Goal: Information Seeking & Learning: Learn about a topic

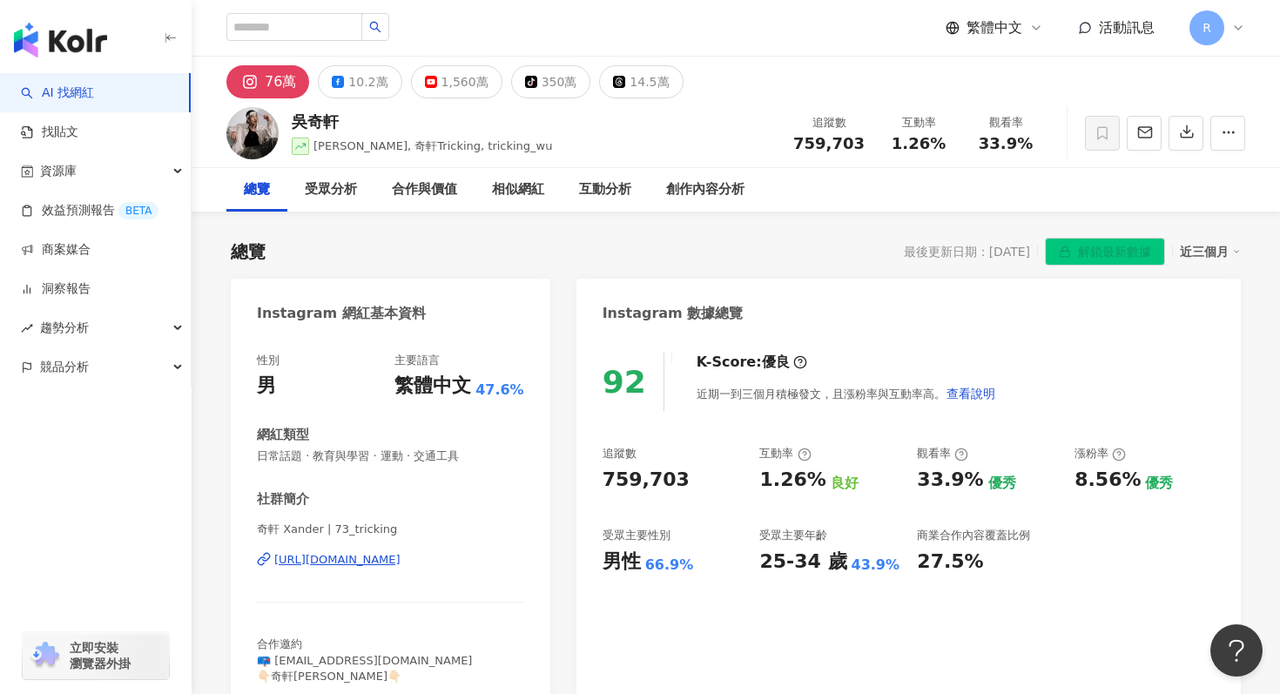
click at [93, 46] on img "button" at bounding box center [60, 40] width 93 height 35
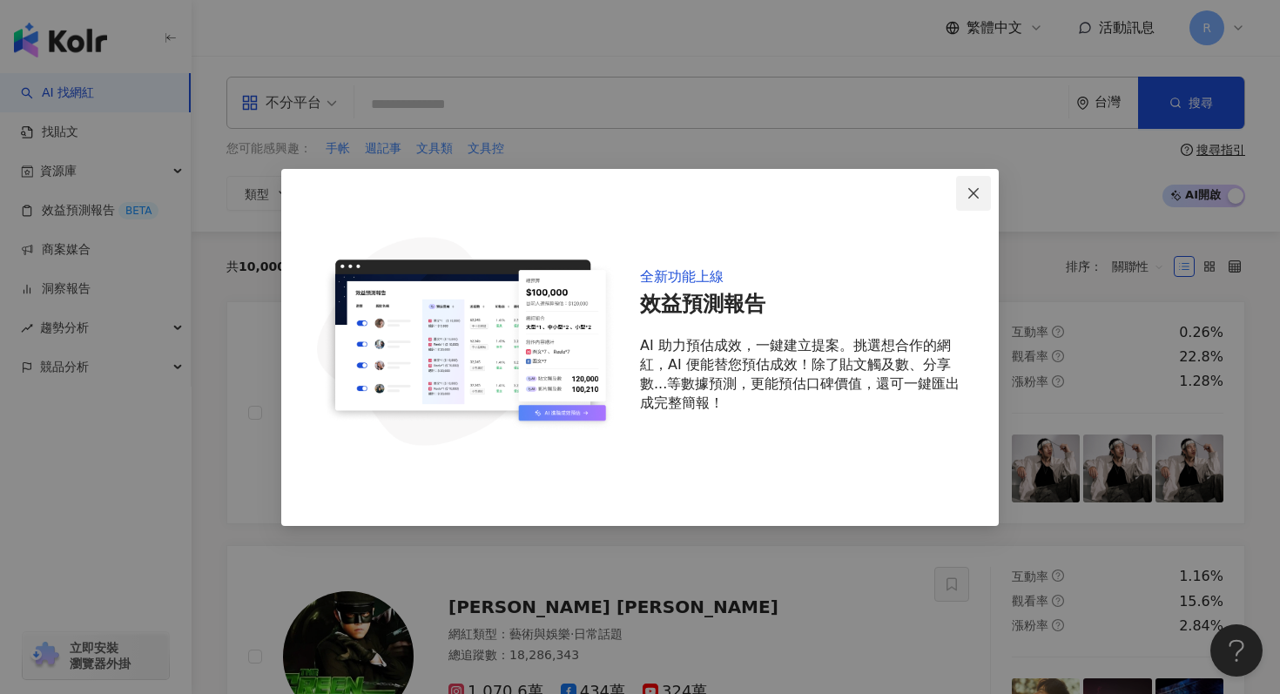
click at [968, 198] on icon "close" at bounding box center [973, 193] width 14 height 14
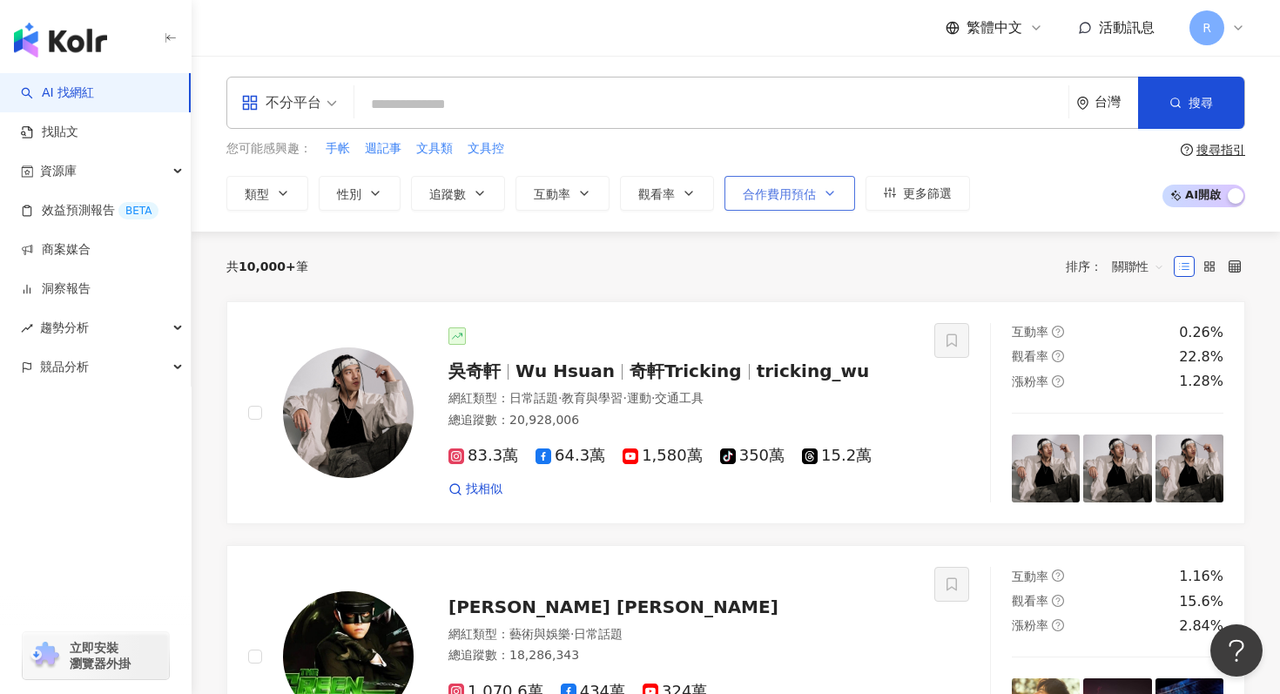
click at [781, 187] on span "合作費用預估" at bounding box center [779, 194] width 73 height 14
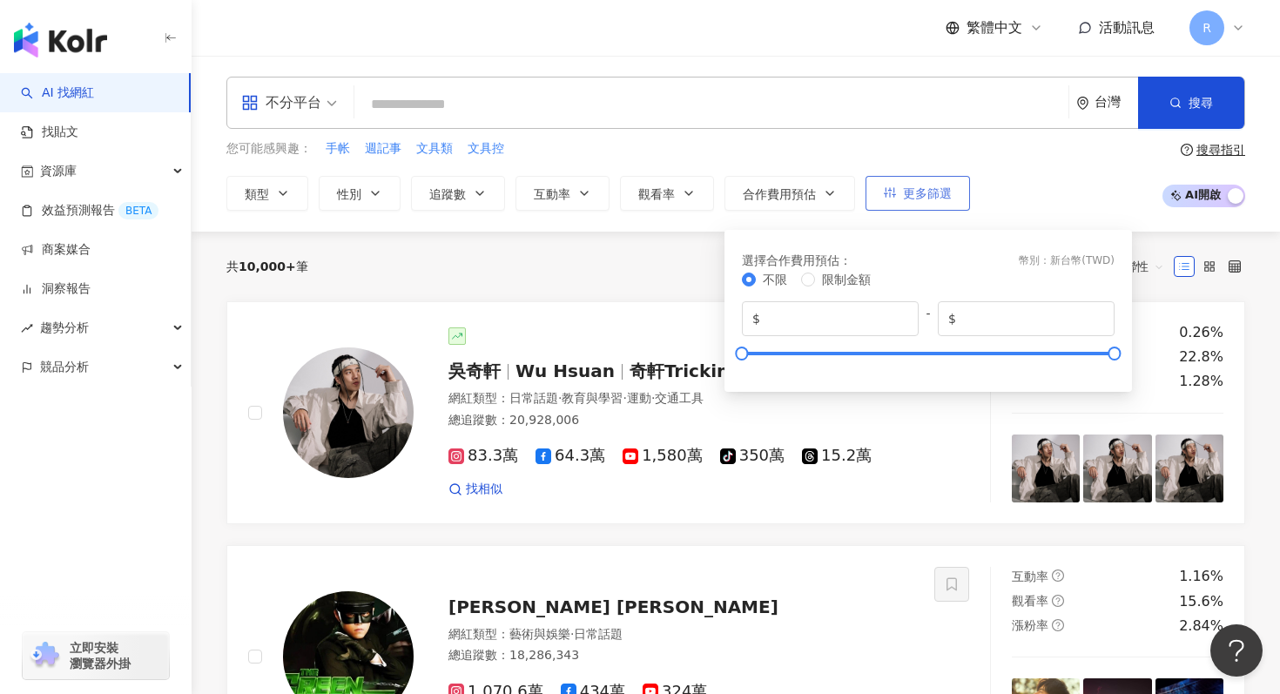
click at [913, 205] on button "更多篩選" at bounding box center [917, 193] width 104 height 35
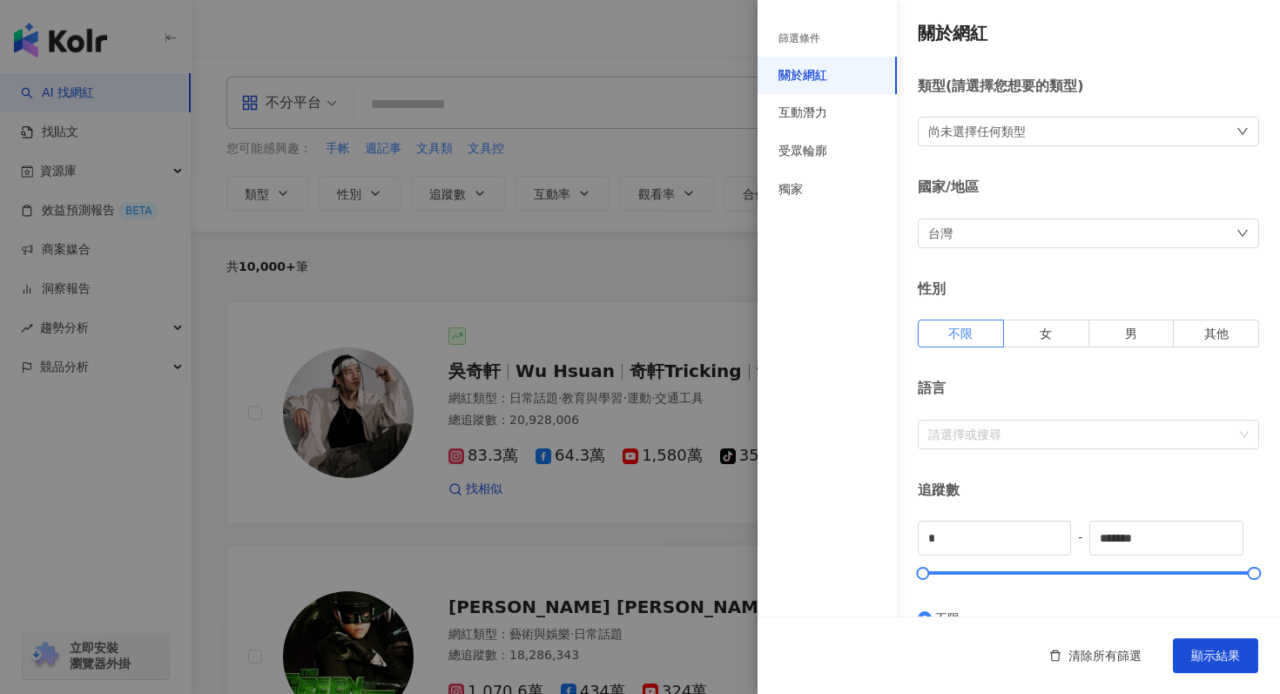
click at [588, 317] on div at bounding box center [640, 347] width 1280 height 694
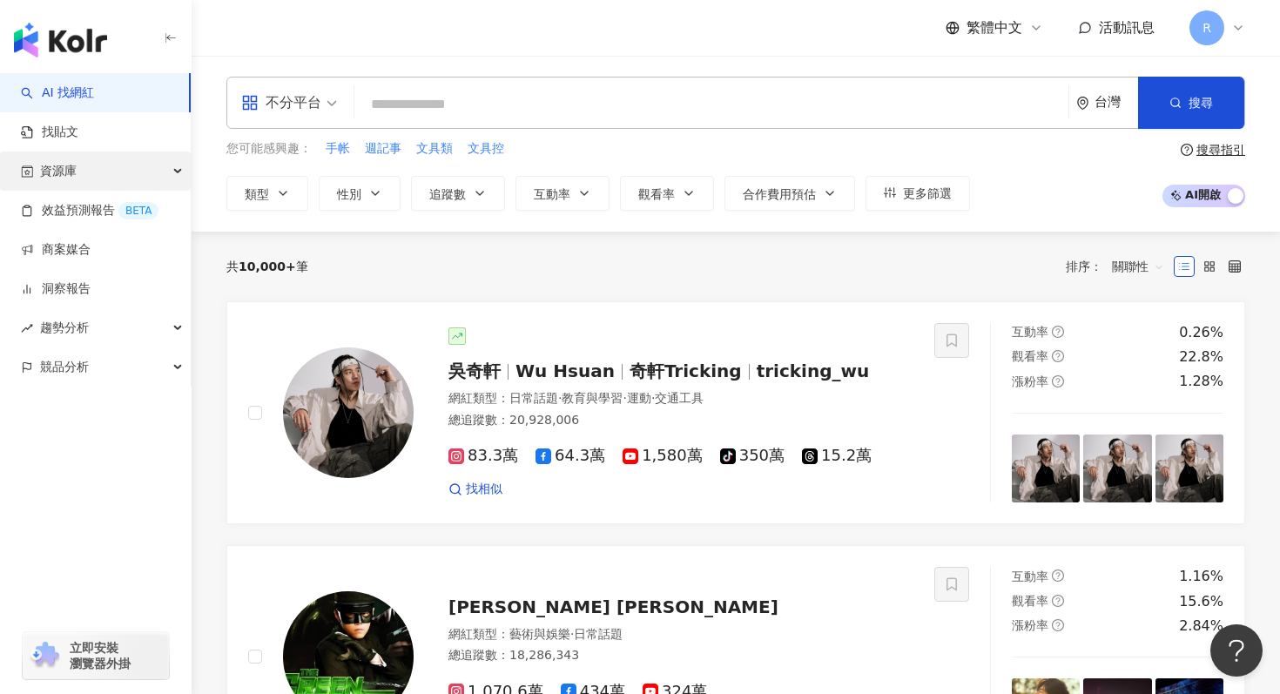
click at [104, 185] on div "資源庫" at bounding box center [95, 170] width 191 height 39
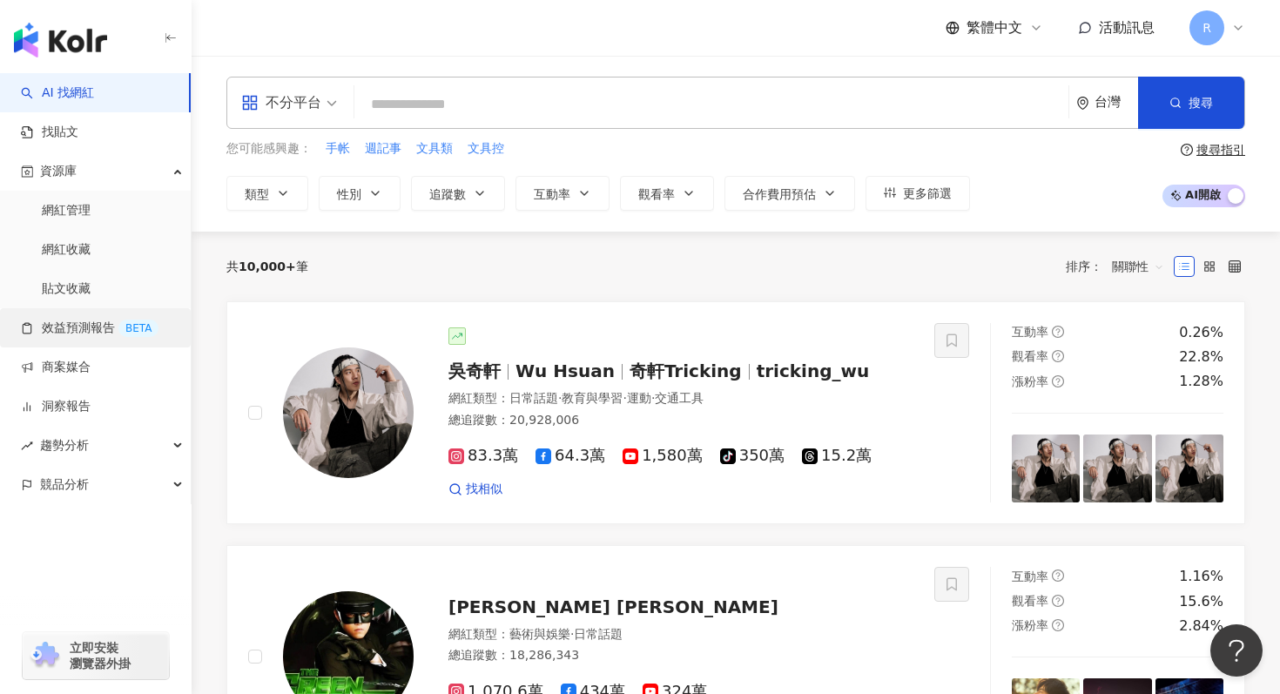
click at [84, 319] on link "效益預測報告 BETA" at bounding box center [90, 327] width 138 height 17
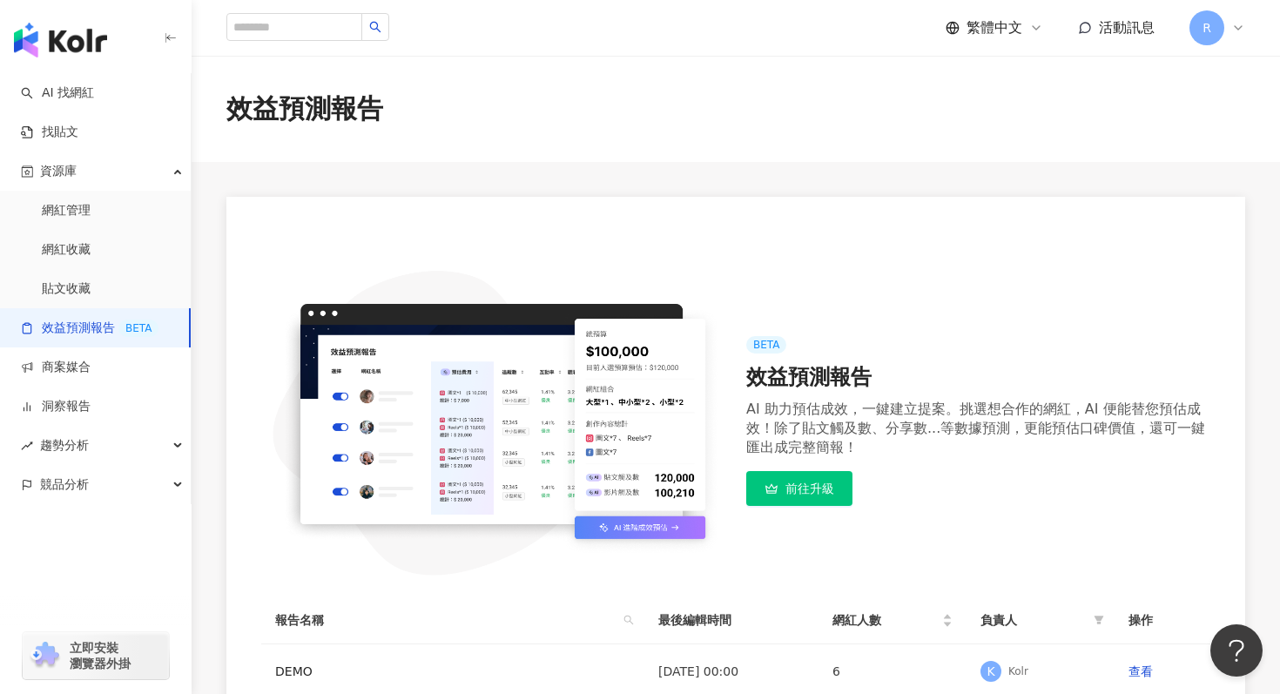
scroll to position [233, 0]
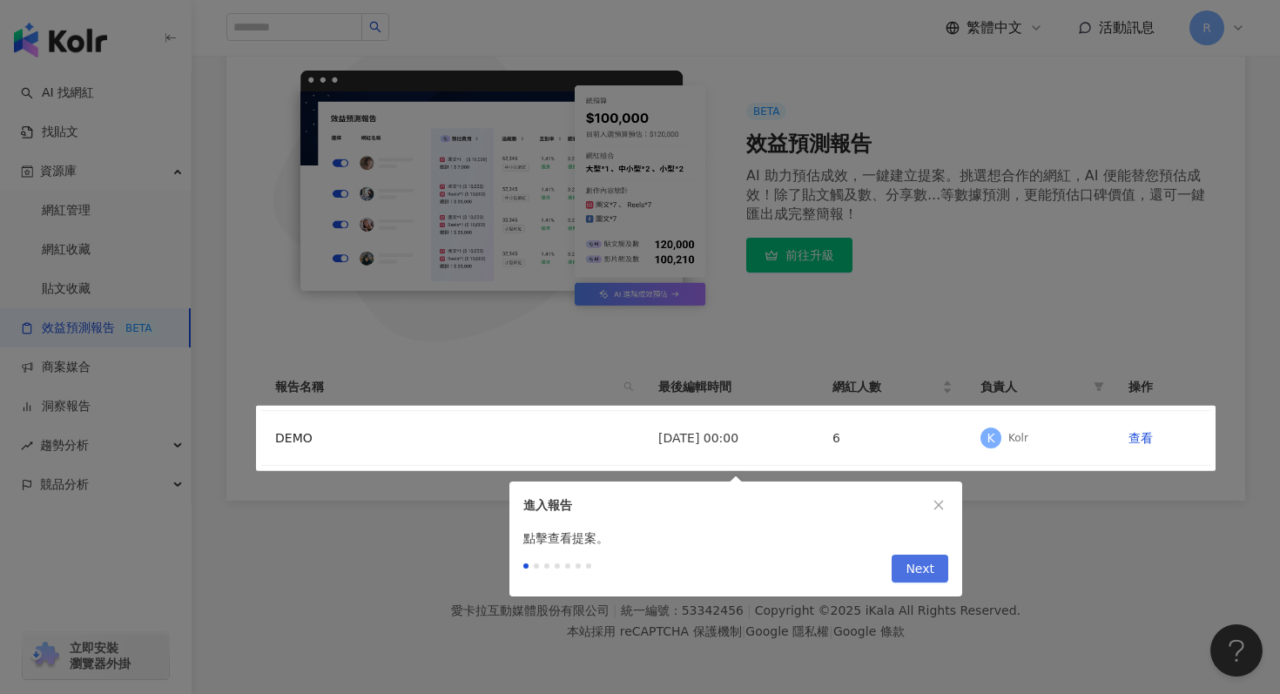
click at [922, 566] on span "Next" at bounding box center [919, 569] width 29 height 28
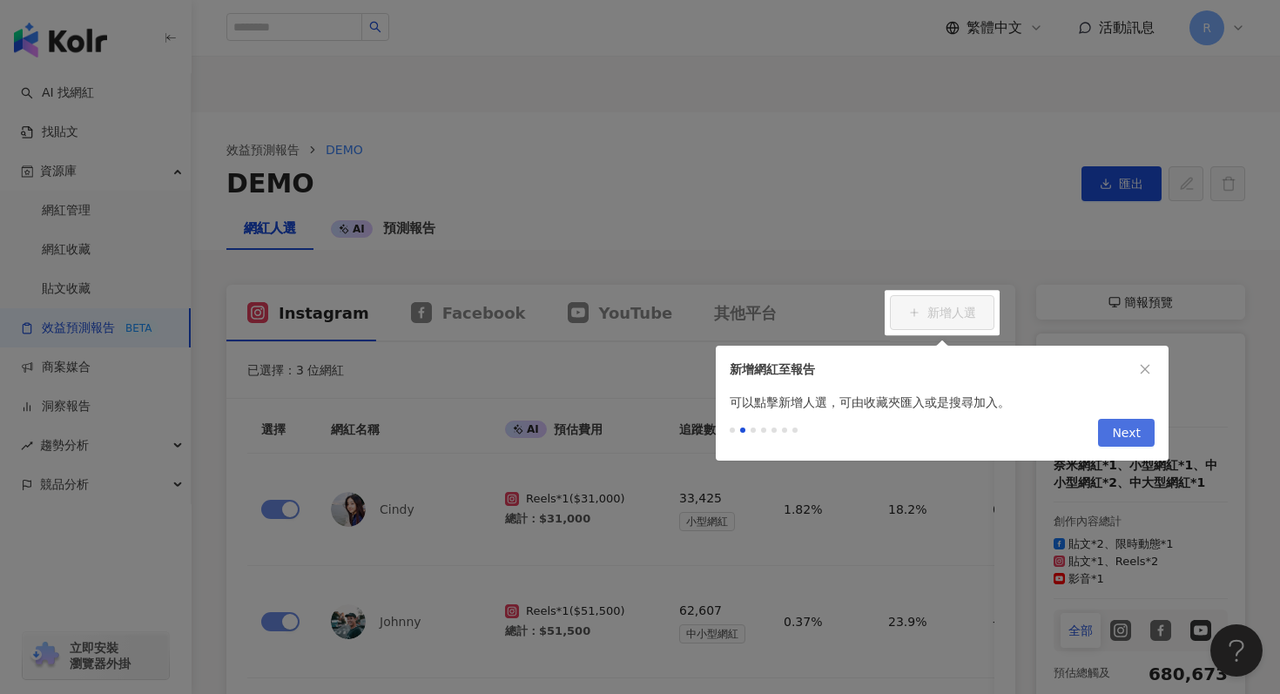
click at [1126, 430] on span "Next" at bounding box center [1126, 434] width 29 height 28
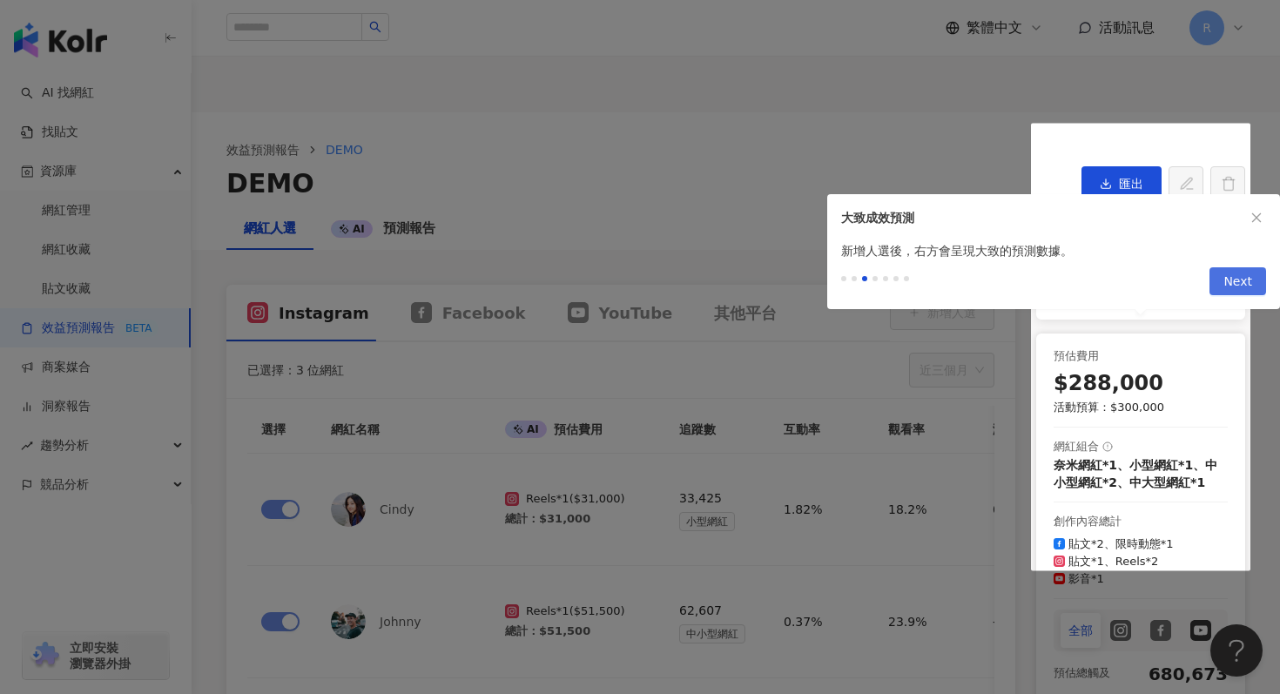
scroll to position [205, 0]
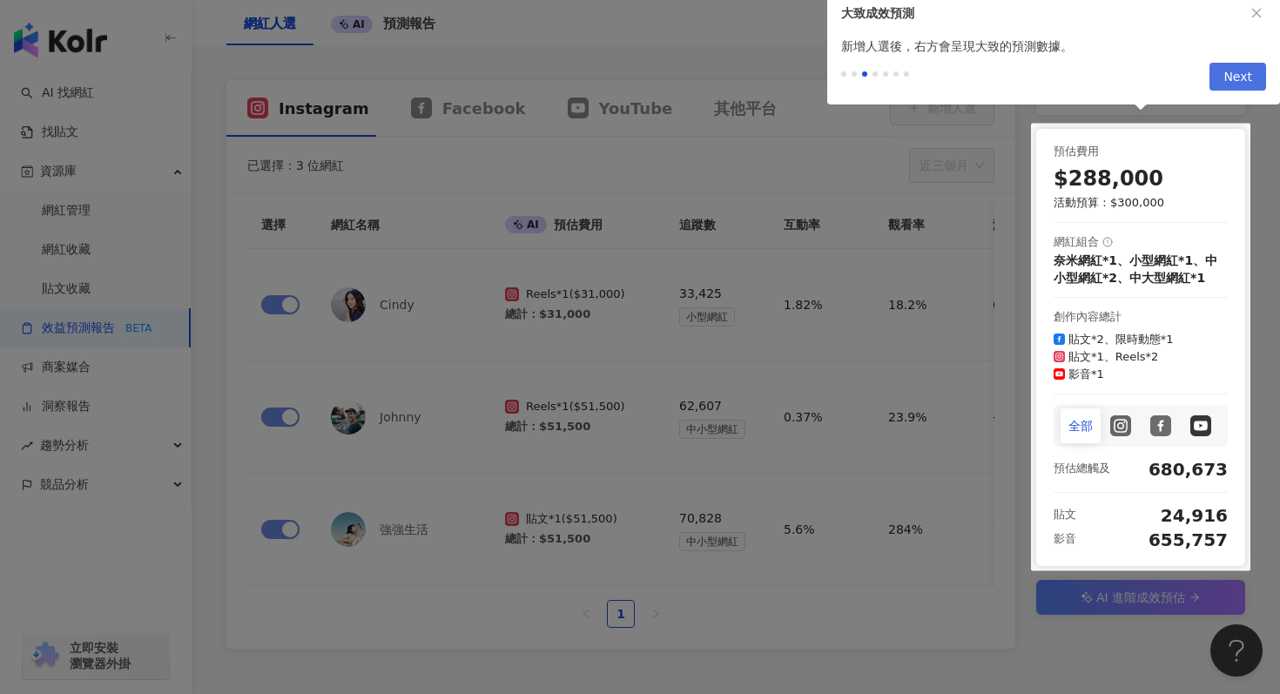
click at [1232, 78] on span "Next" at bounding box center [1237, 78] width 29 height 28
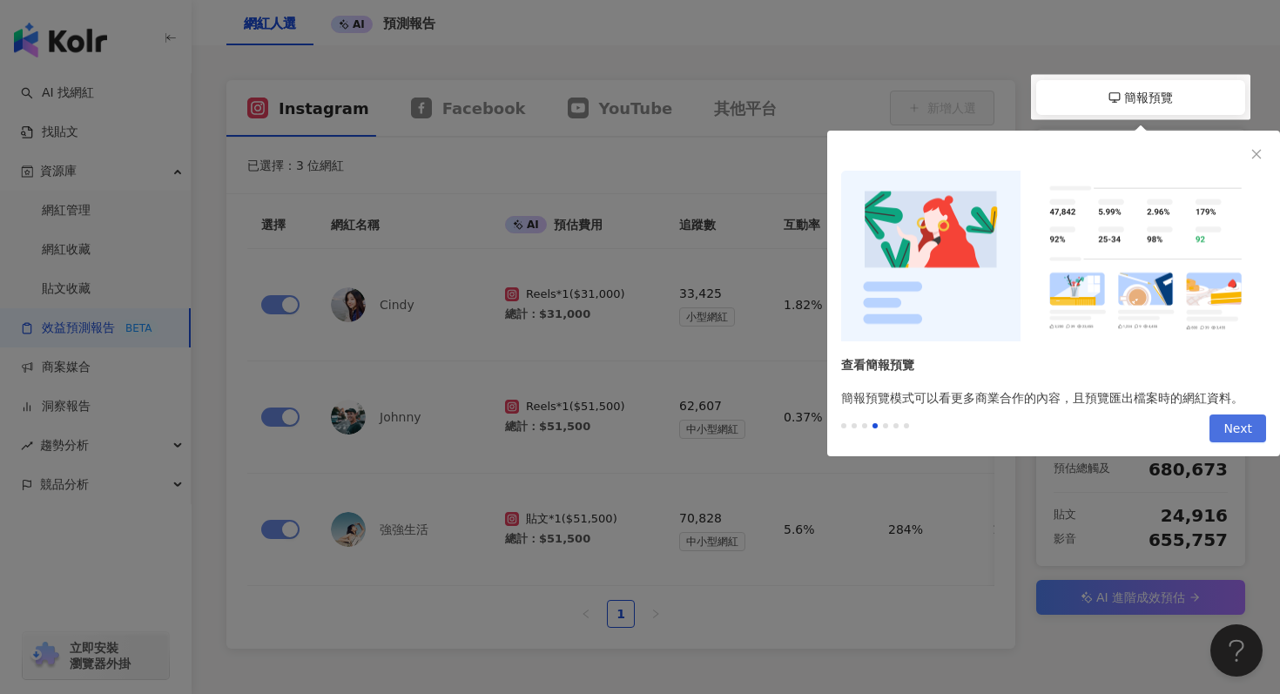
click at [1227, 422] on span "Next" at bounding box center [1237, 429] width 29 height 28
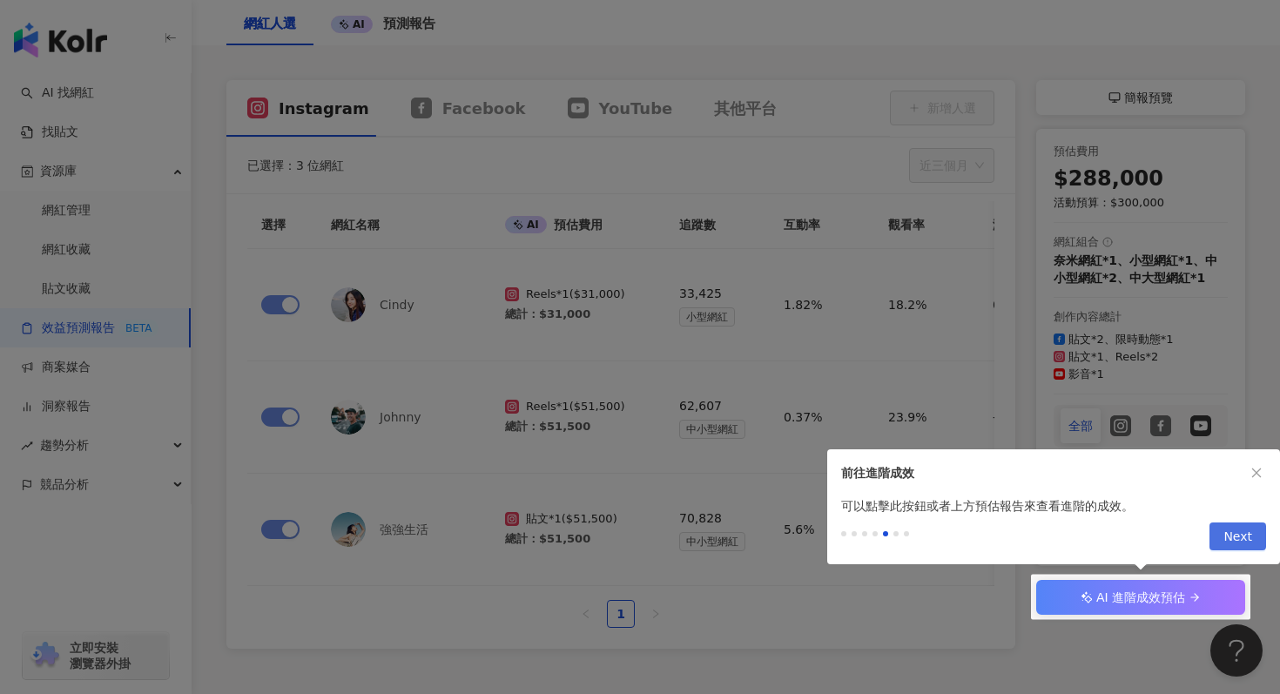
click at [1231, 546] on span "Next" at bounding box center [1237, 537] width 29 height 28
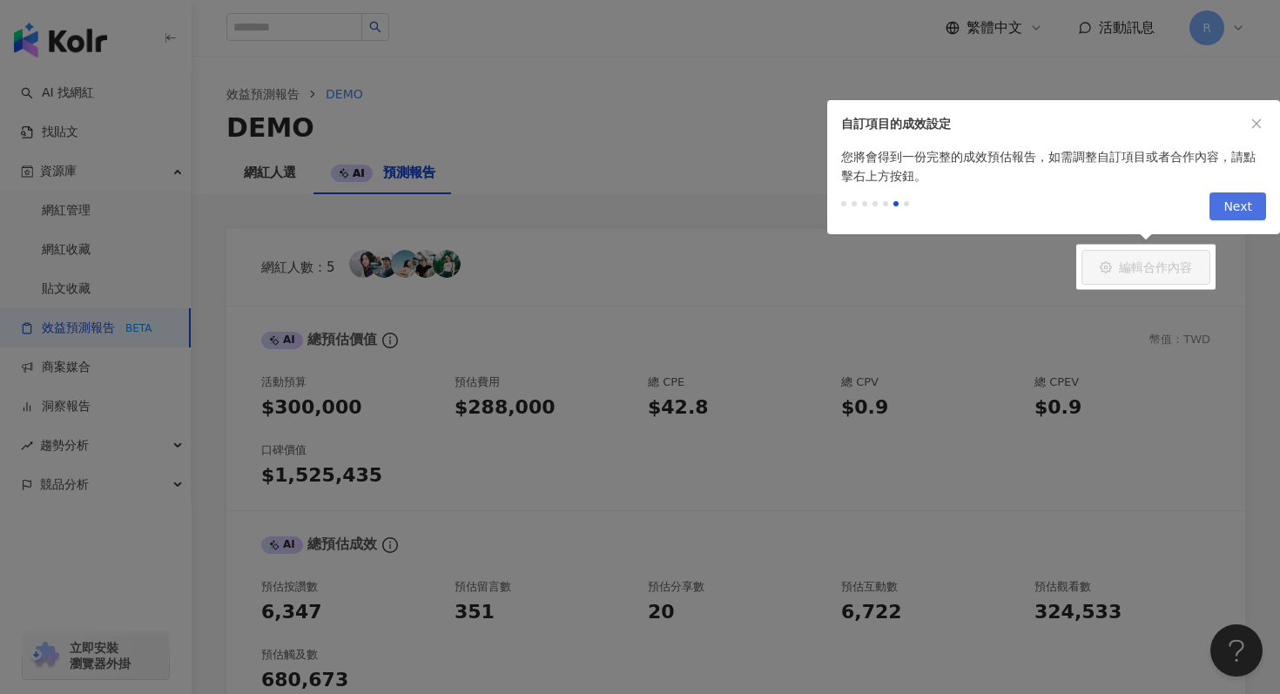
click at [1226, 204] on span "Next" at bounding box center [1237, 207] width 29 height 28
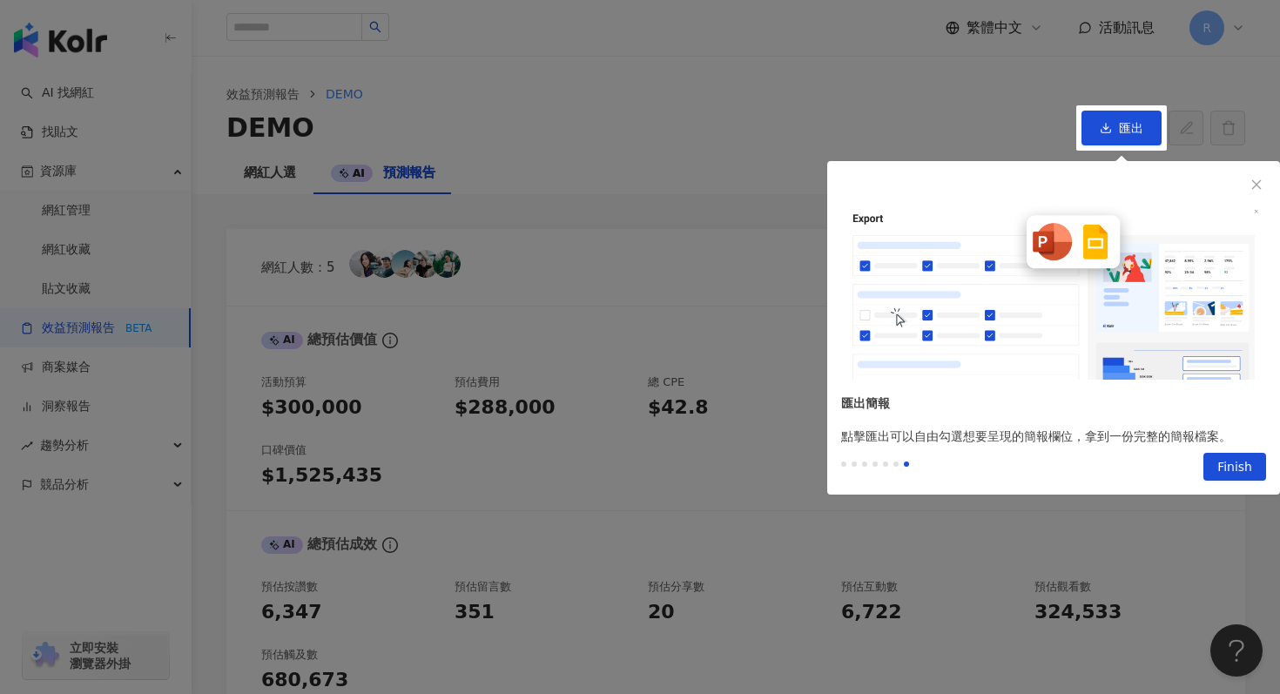
click at [1222, 449] on div "Previous Finish" at bounding box center [1053, 470] width 453 height 49
click at [1222, 456] on span "Finish" at bounding box center [1234, 468] width 35 height 28
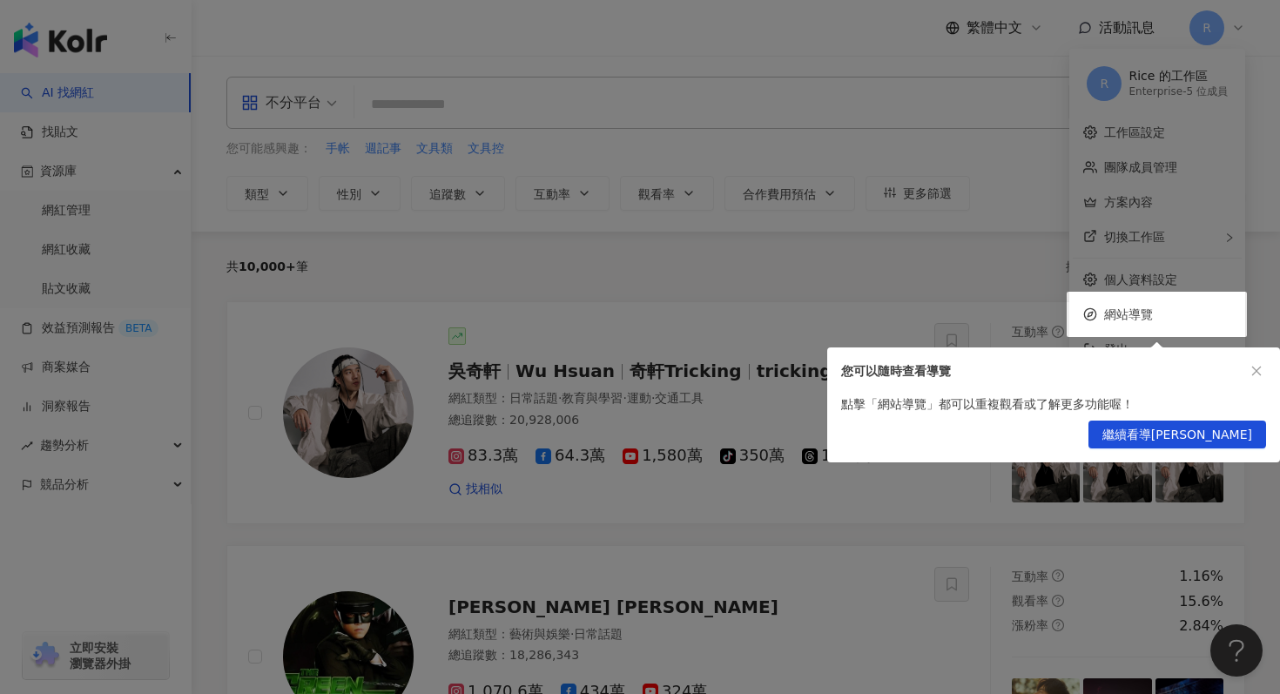
click at [945, 274] on div at bounding box center [640, 347] width 1280 height 694
click at [1261, 368] on icon "close" at bounding box center [1256, 371] width 12 height 12
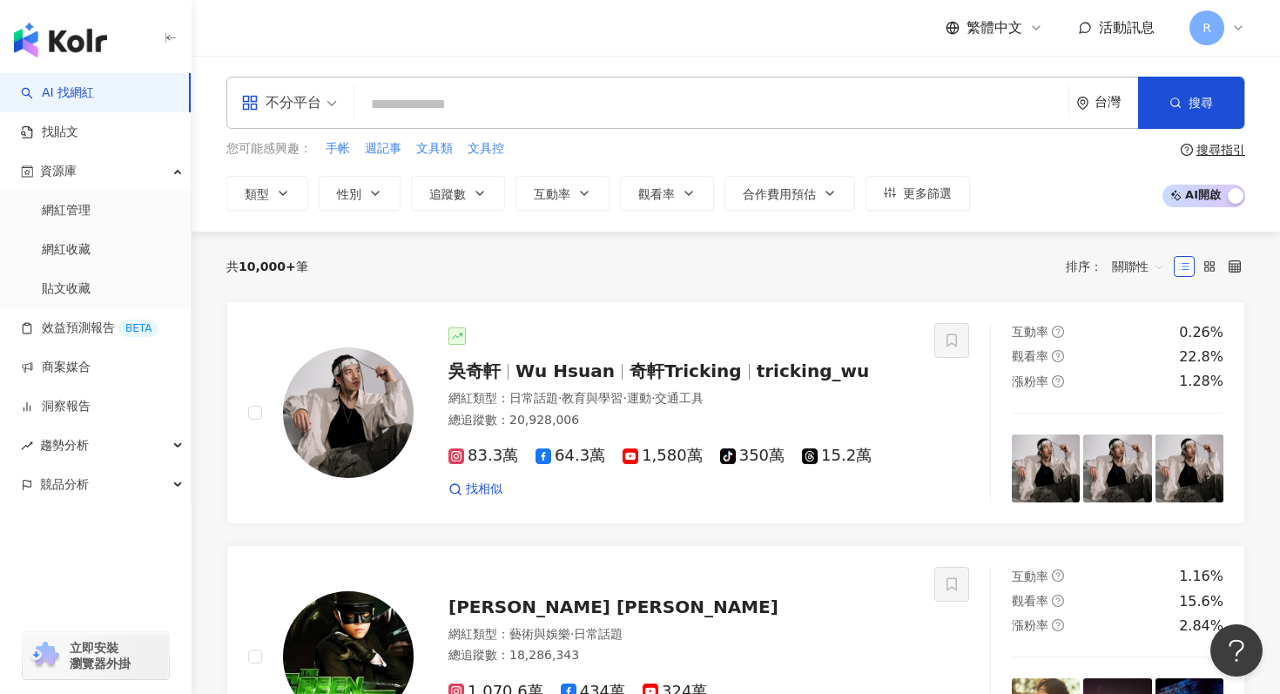
click at [298, 101] on div "不分平台" at bounding box center [281, 103] width 80 height 28
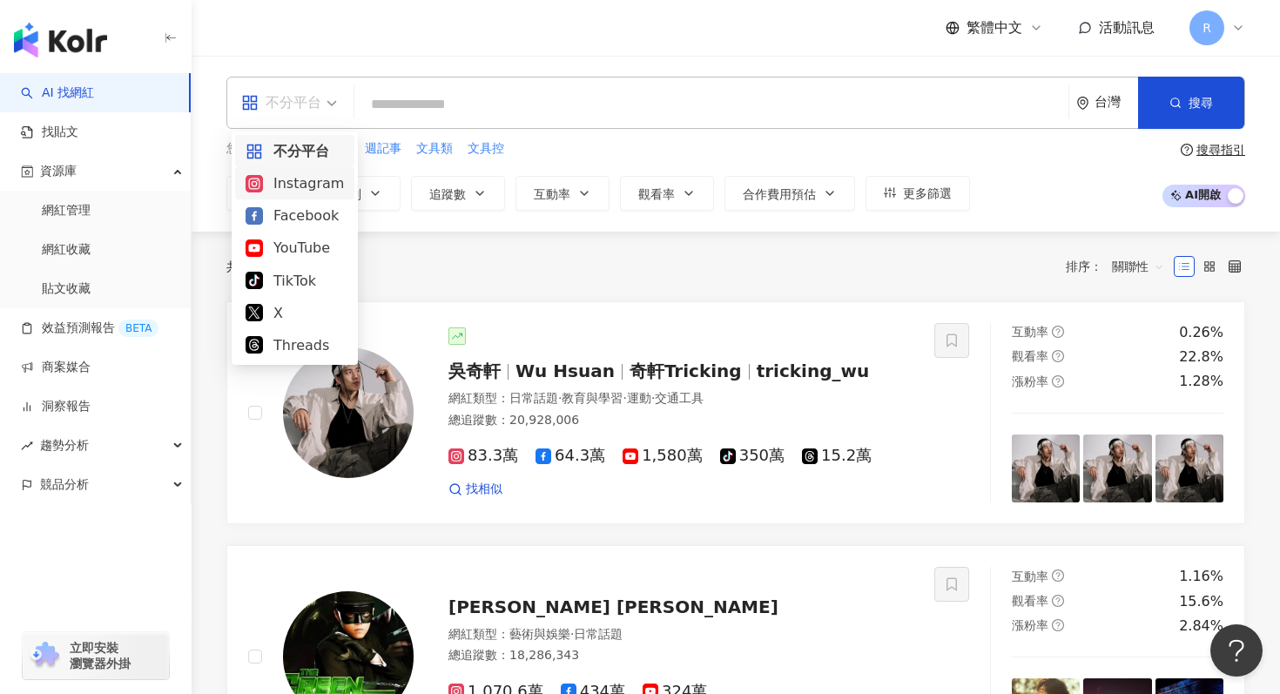
click at [313, 172] on div "Instagram" at bounding box center [294, 183] width 98 height 22
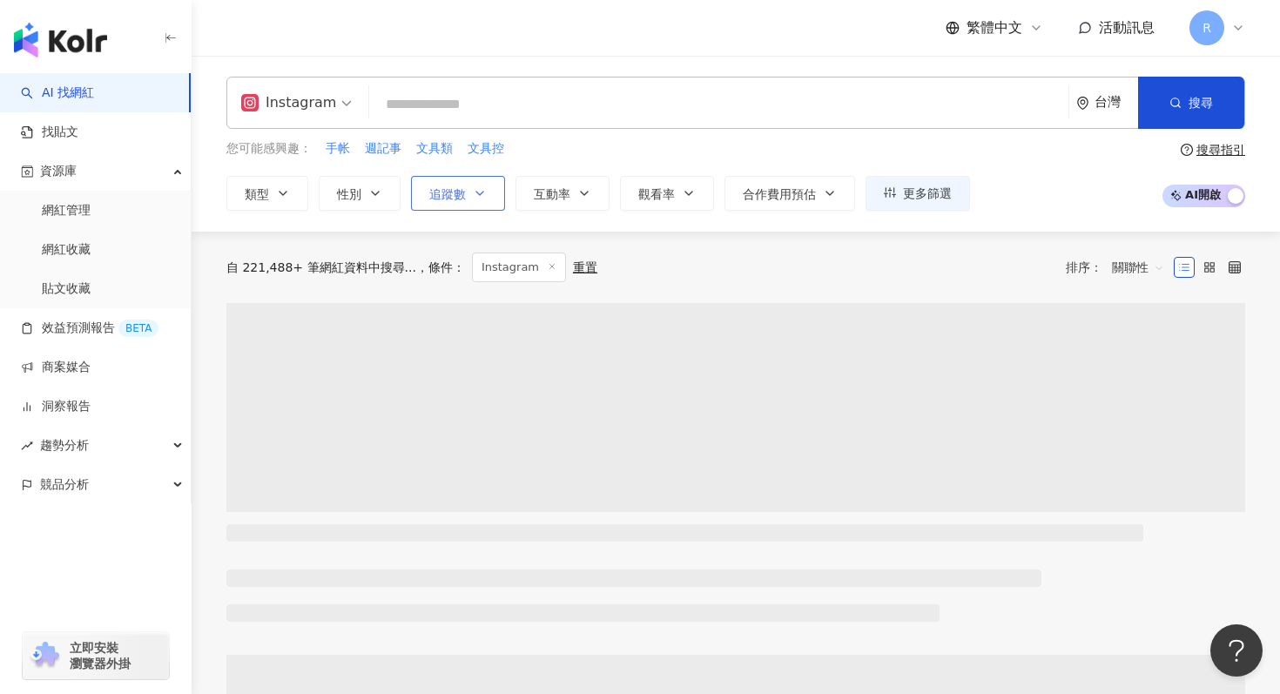
click at [481, 178] on button "追蹤數" at bounding box center [458, 193] width 94 height 35
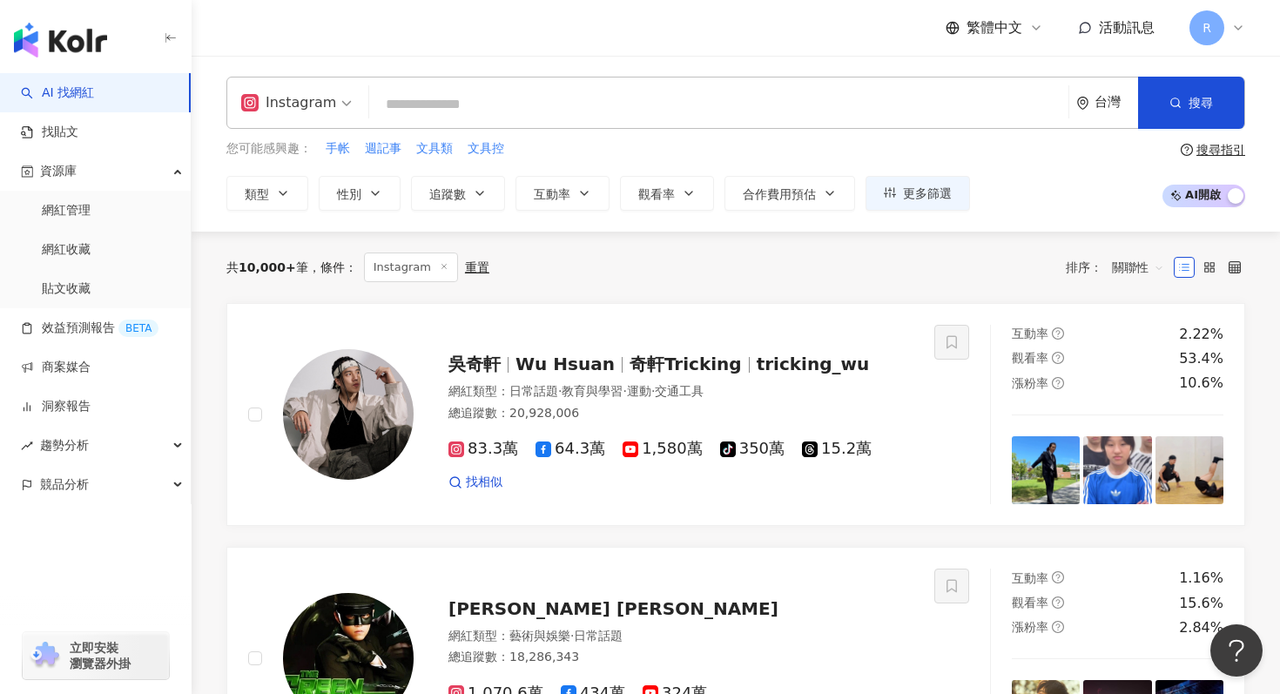
click at [472, 100] on input "search" at bounding box center [718, 104] width 685 height 33
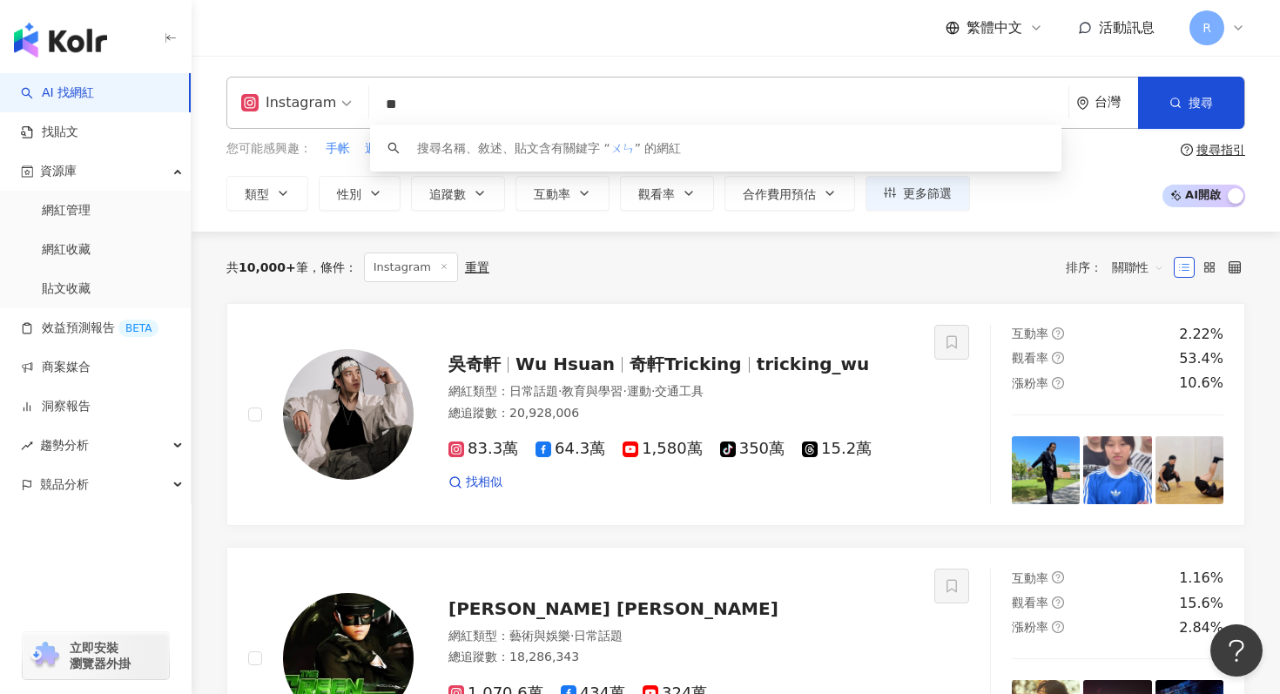
type input "*"
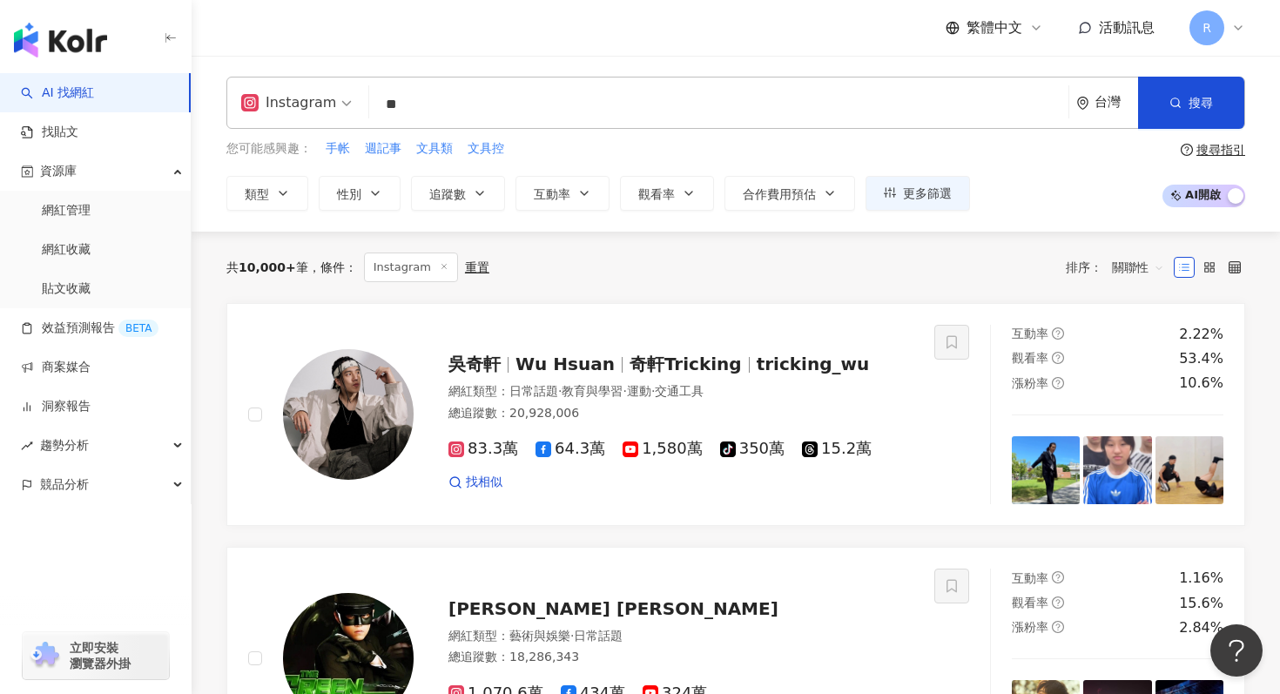
type input "*"
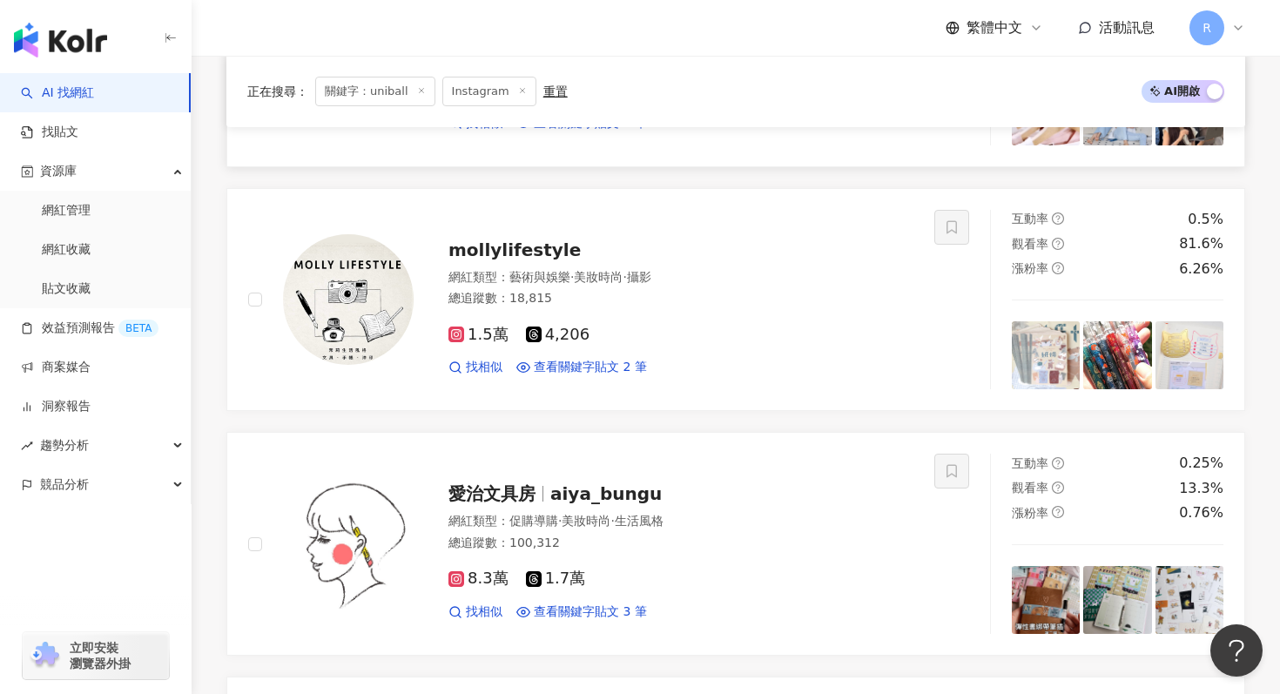
scroll to position [921, 0]
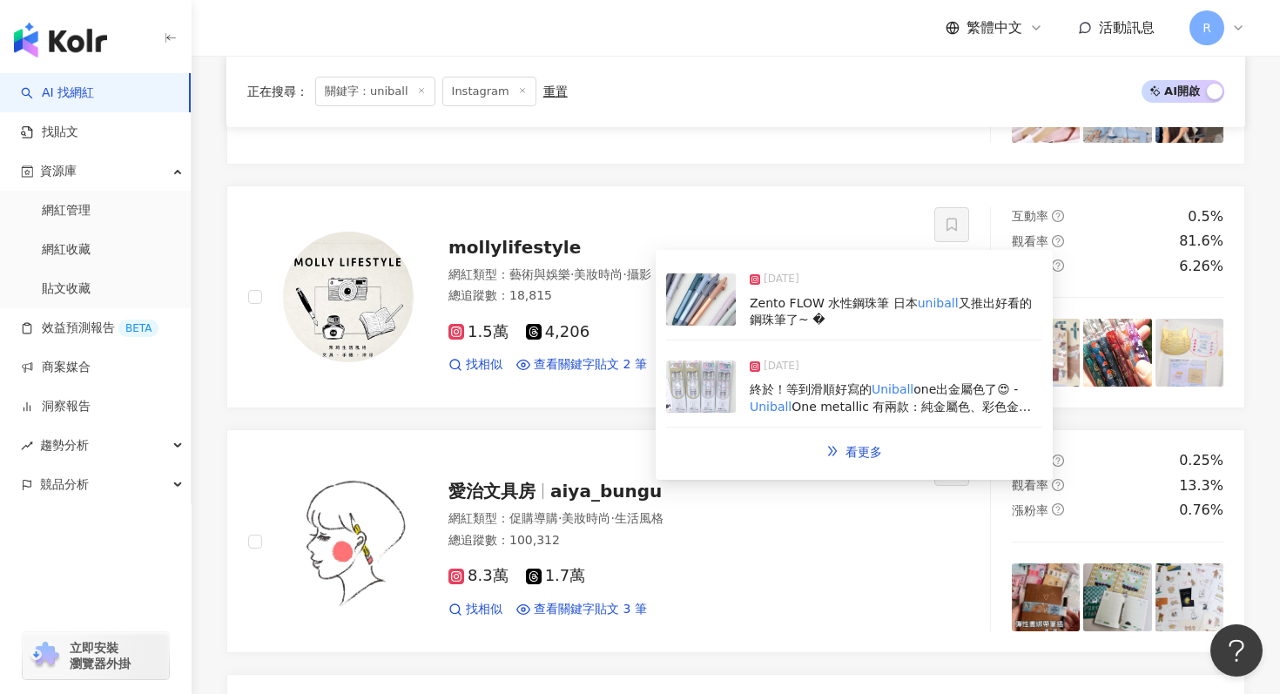
click at [720, 384] on img at bounding box center [701, 386] width 70 height 52
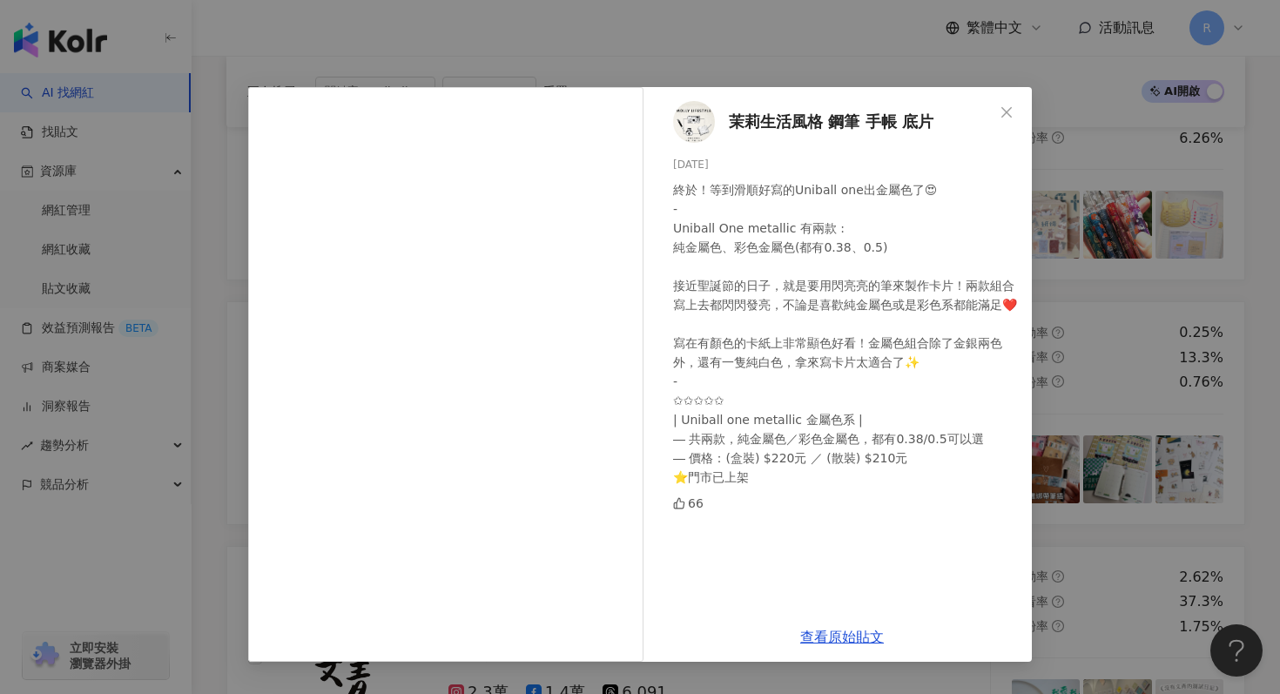
scroll to position [1061, 0]
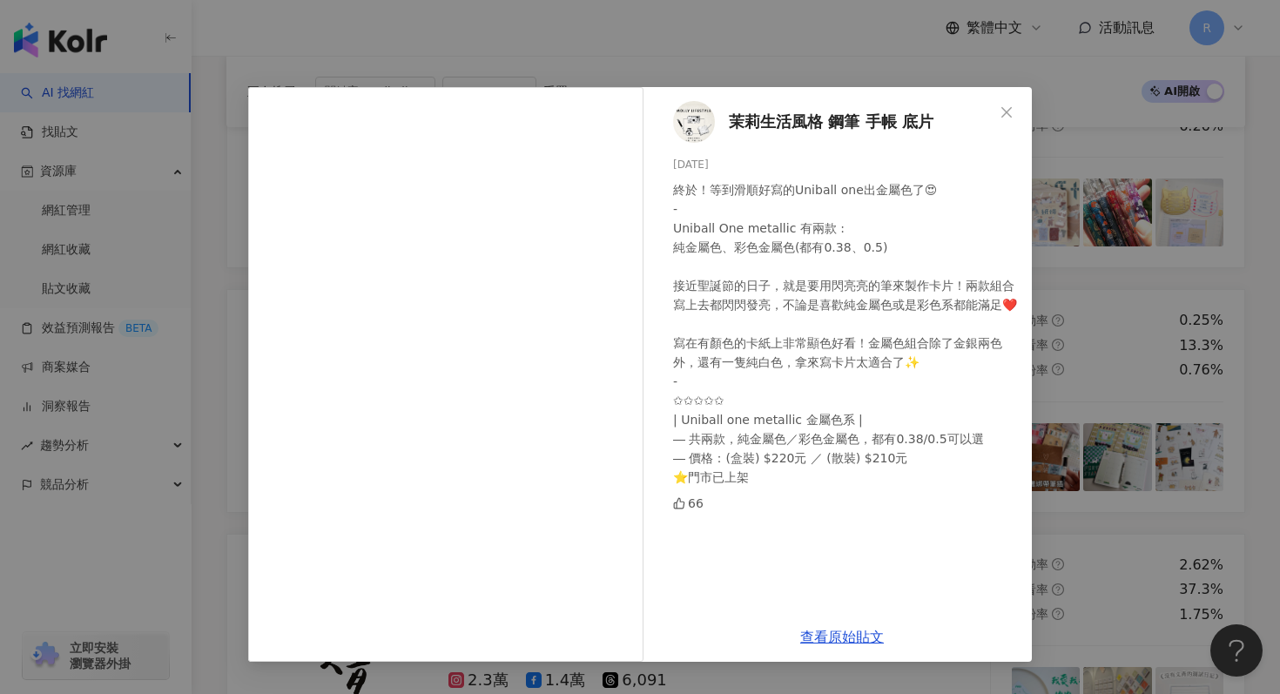
click at [1149, 396] on div "茉莉生活風格 鋼筆 手帳 底片 [DATE] 終於！等到滑順好寫的Uniball one出金屬色了😍 - Uniball One metallic 有兩款 :…" at bounding box center [640, 347] width 1280 height 694
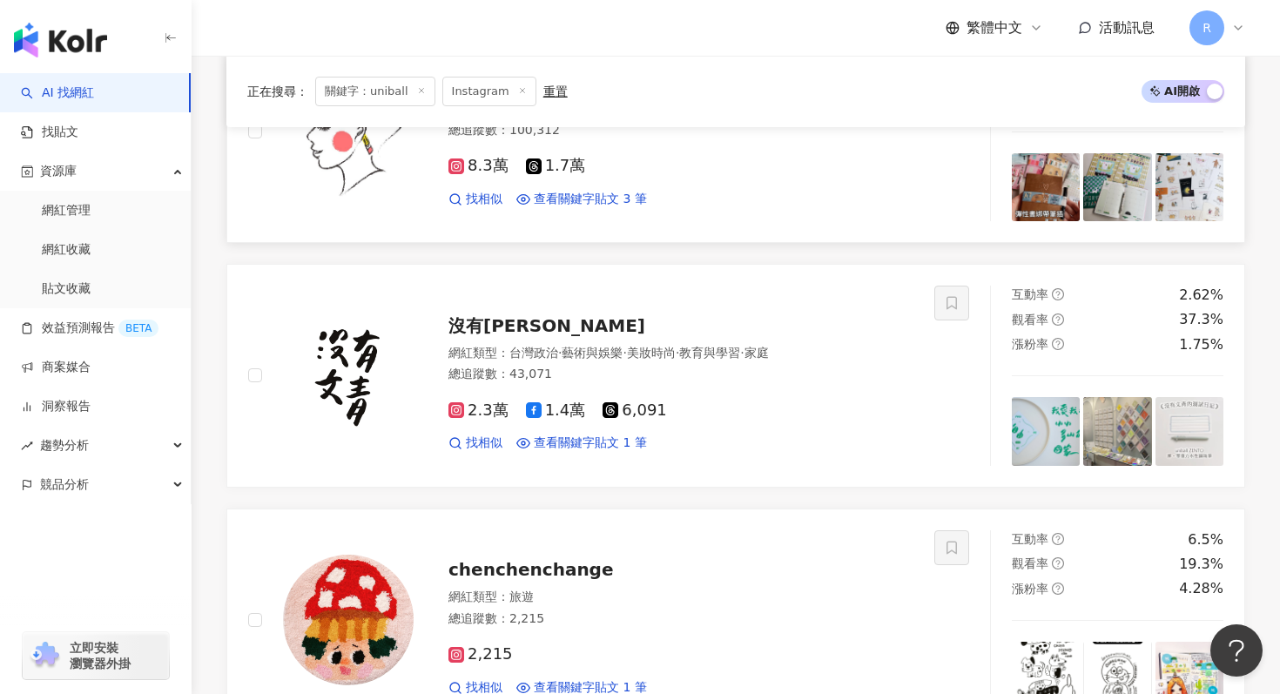
scroll to position [1378, 0]
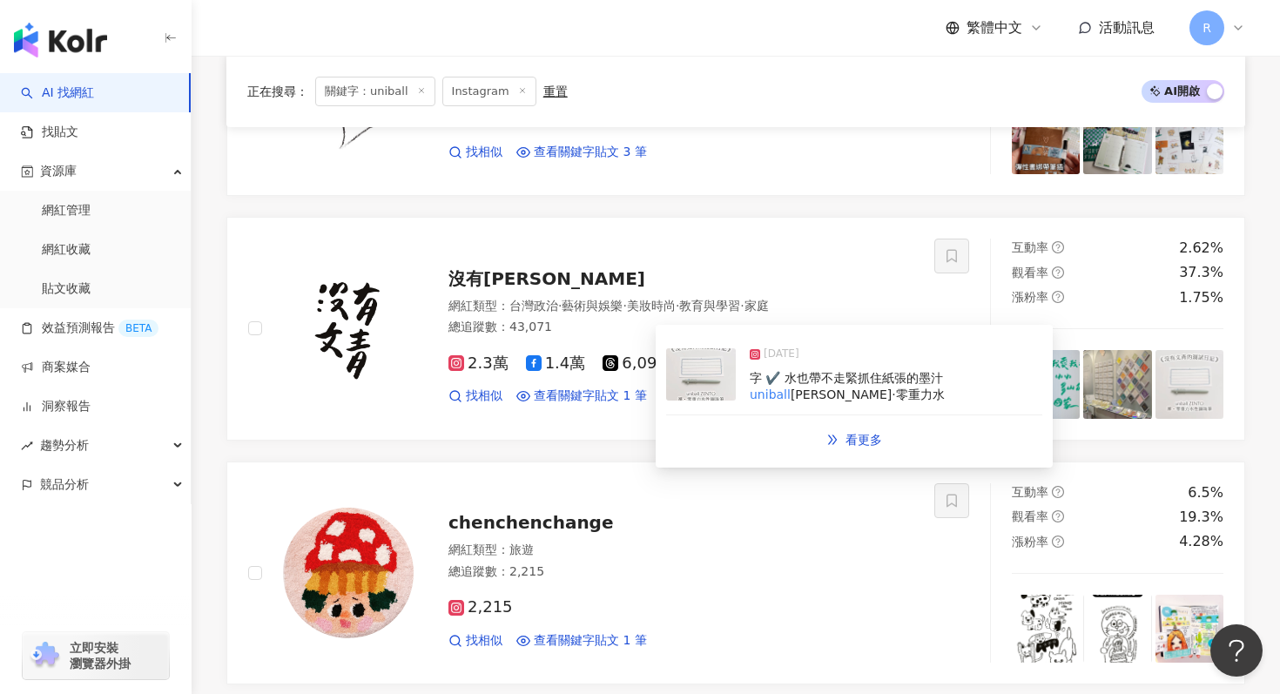
click at [790, 395] on span "[PERSON_NAME]·零重力水" at bounding box center [867, 394] width 154 height 14
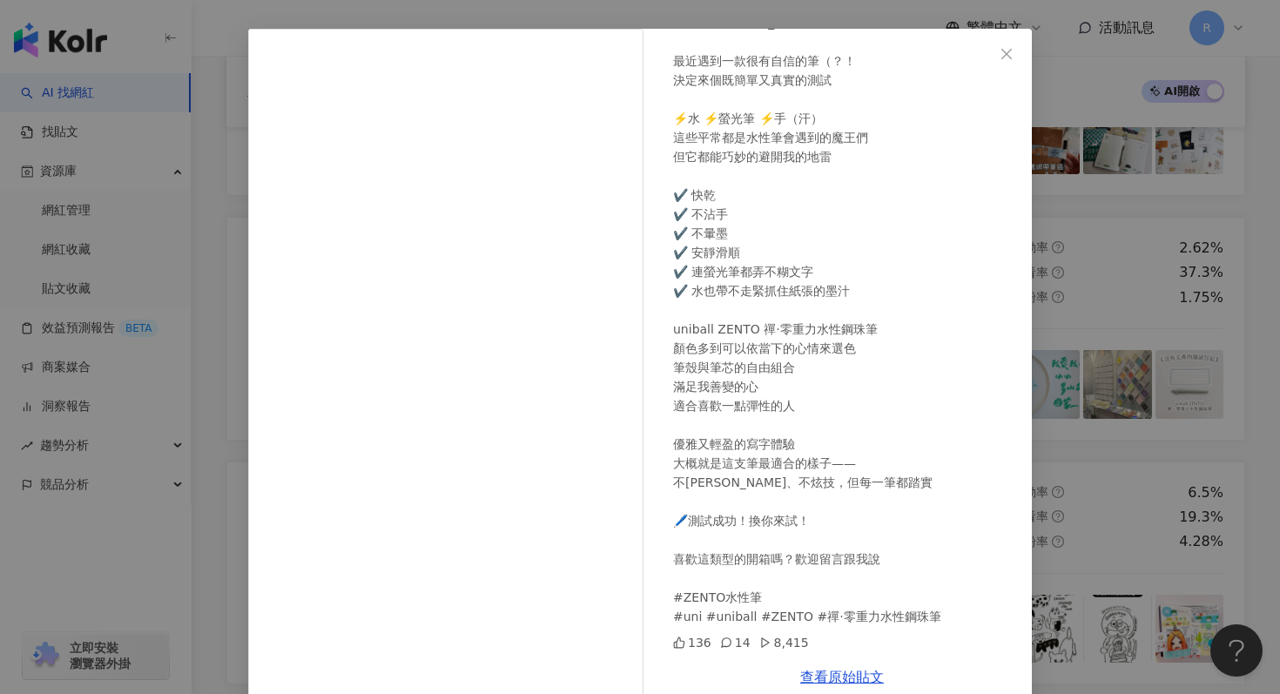
scroll to position [87, 0]
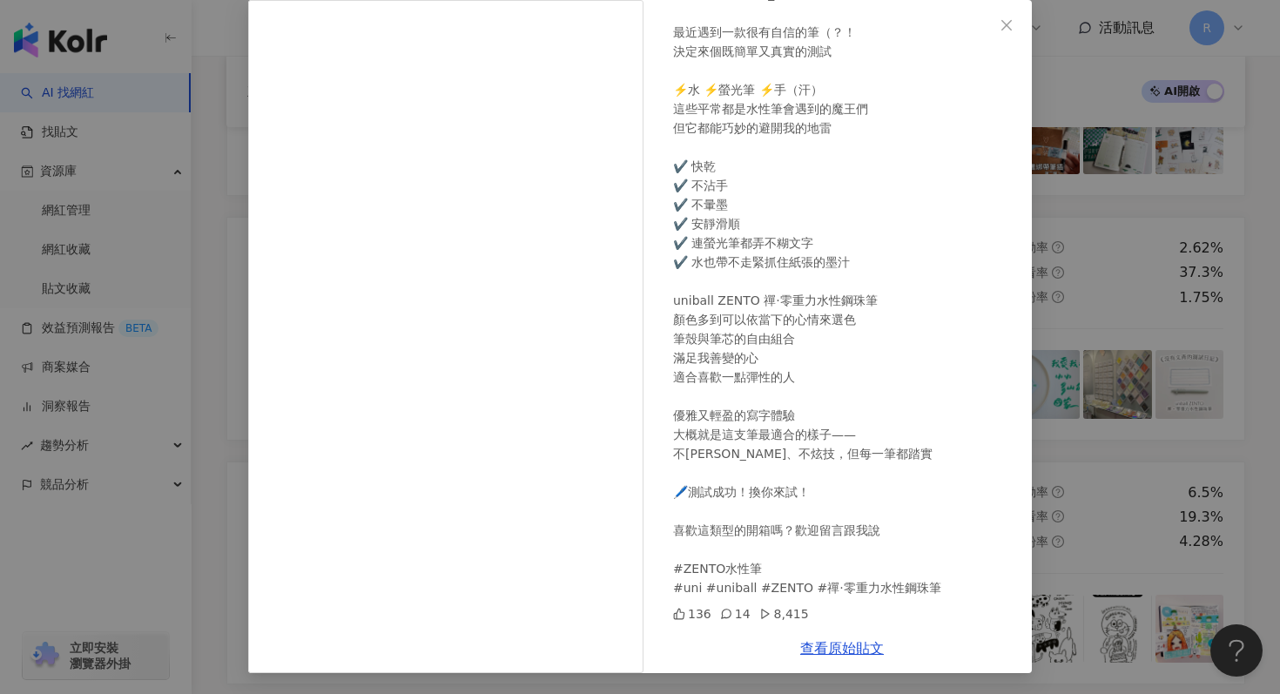
click at [1150, 213] on div "沒有[PERSON_NAME] [DATE] 《 沒有[PERSON_NAME]的測試日記 》 最近遇到一款很有自信的筆（？！ 決定來個既簡單又真實的測試 ⚡…" at bounding box center [640, 347] width 1280 height 694
click at [1006, 24] on icon "close" at bounding box center [1006, 24] width 10 height 10
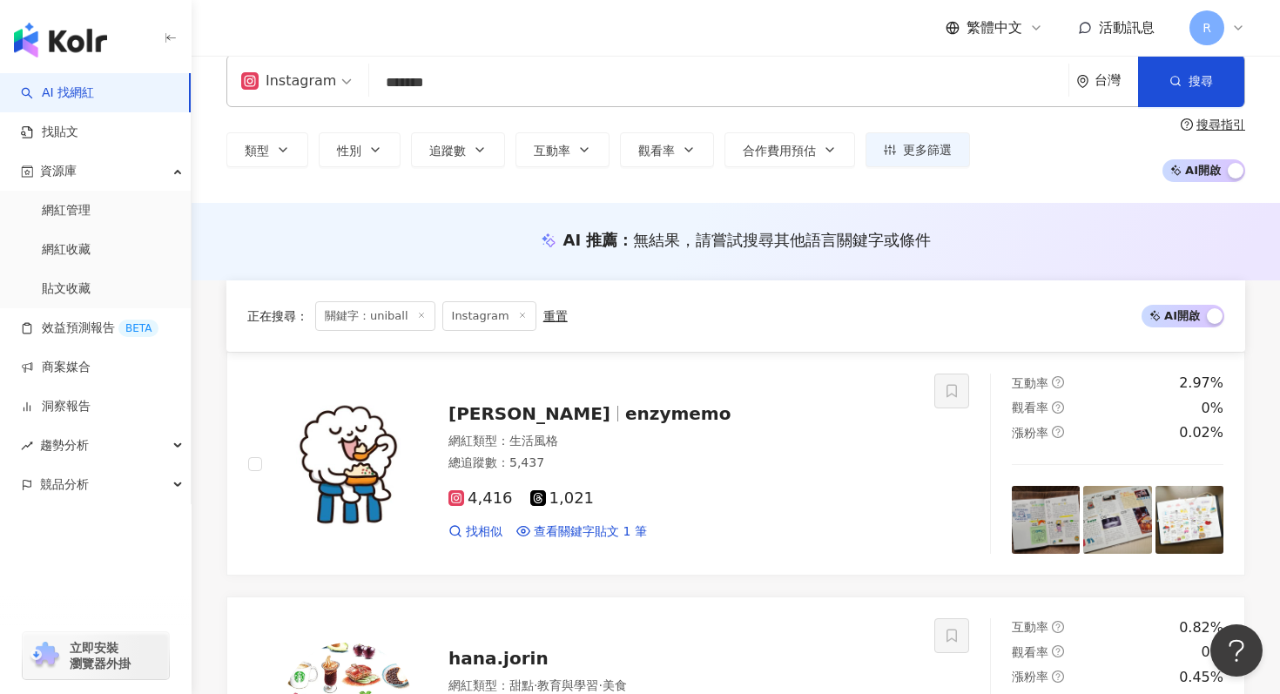
scroll to position [0, 0]
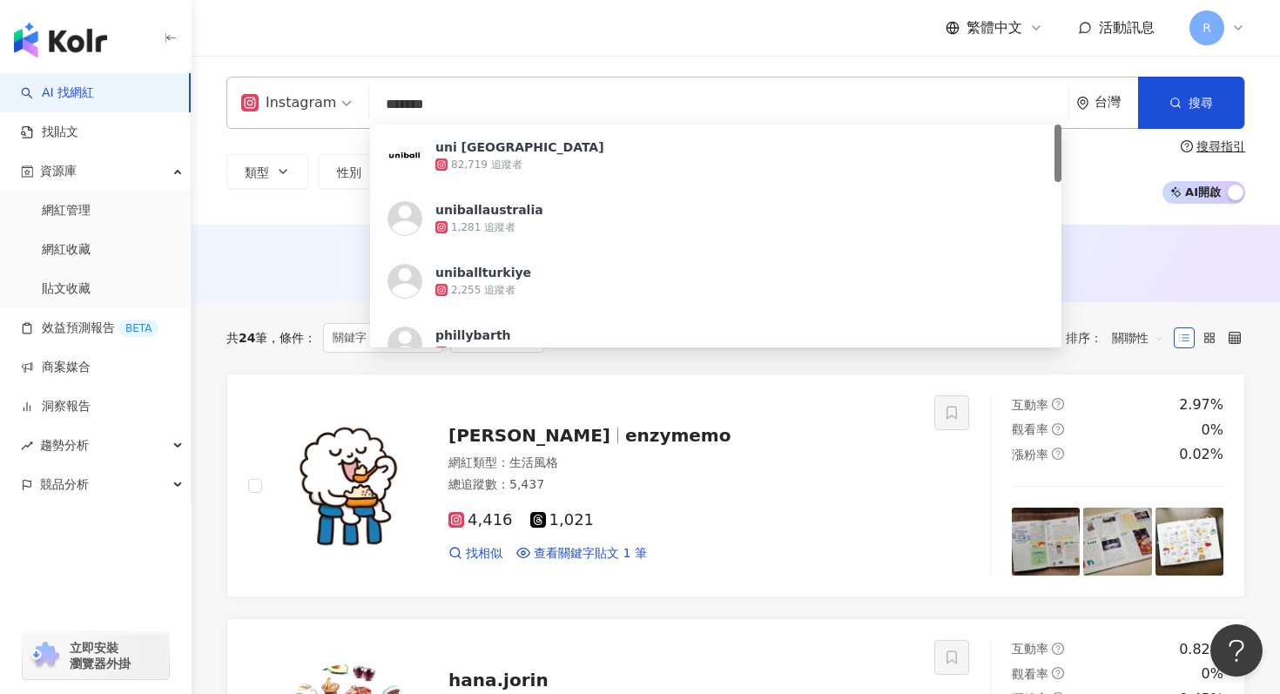
click at [513, 93] on input "*******" at bounding box center [718, 104] width 685 height 33
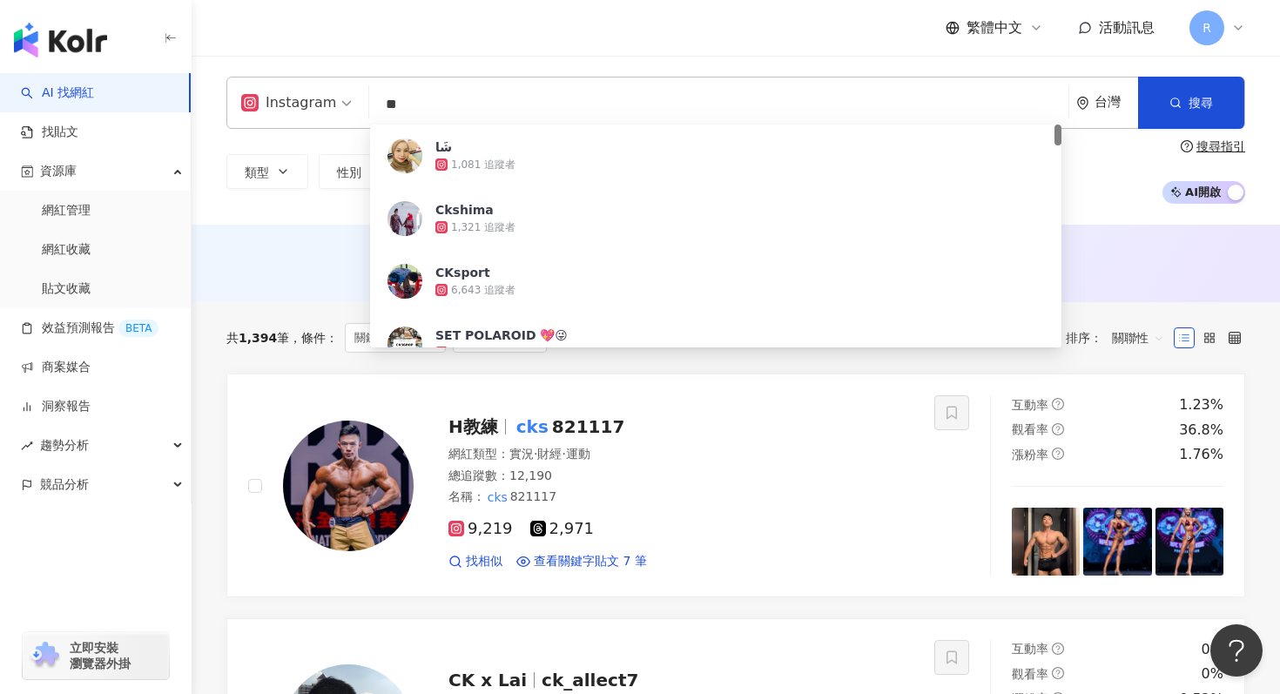
type input "*"
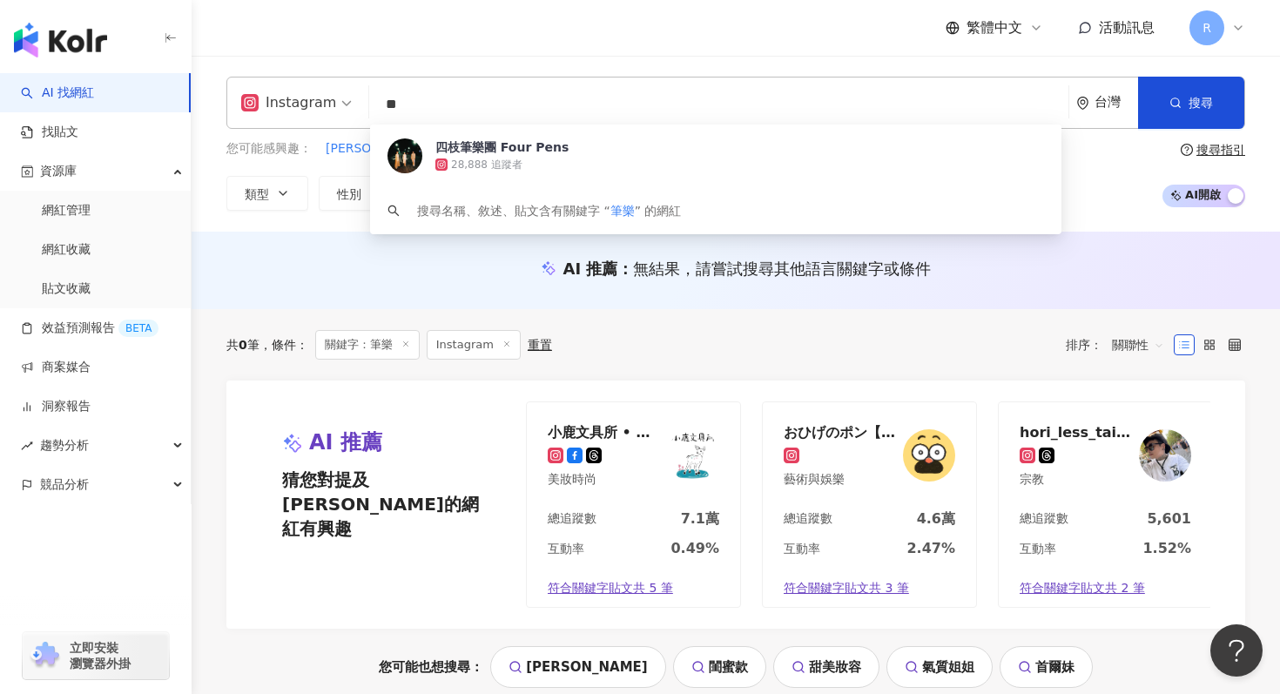
click at [677, 350] on div "共 0 筆 條件 ： 關鍵字：筆樂 Instagram 重置 排序： 關聯性" at bounding box center [735, 345] width 1019 height 30
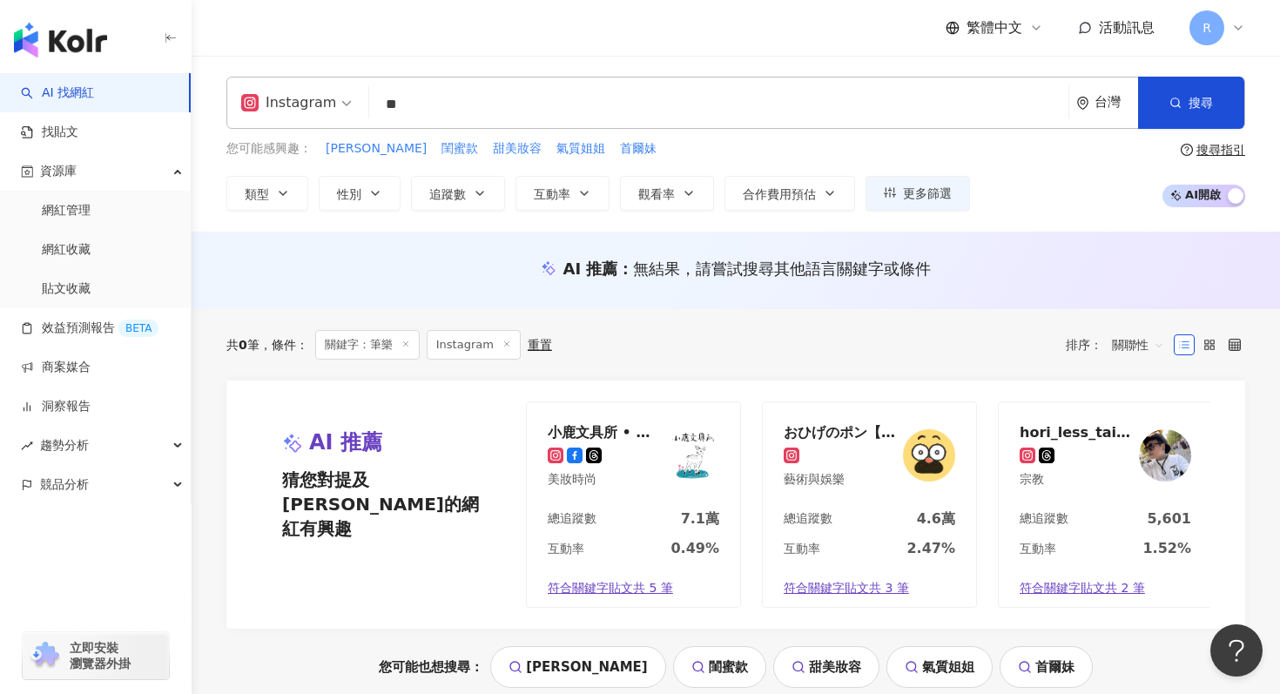
click at [625, 91] on input "**" at bounding box center [718, 104] width 685 height 33
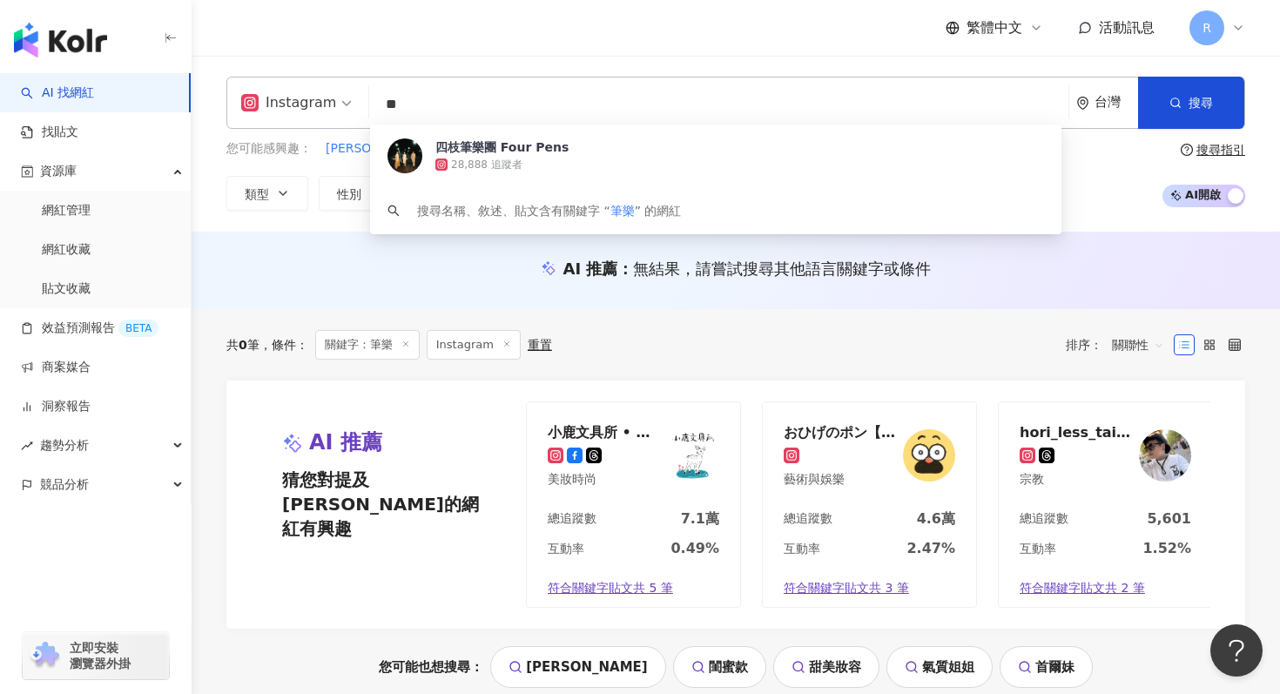
click at [625, 91] on input "**" at bounding box center [718, 104] width 685 height 33
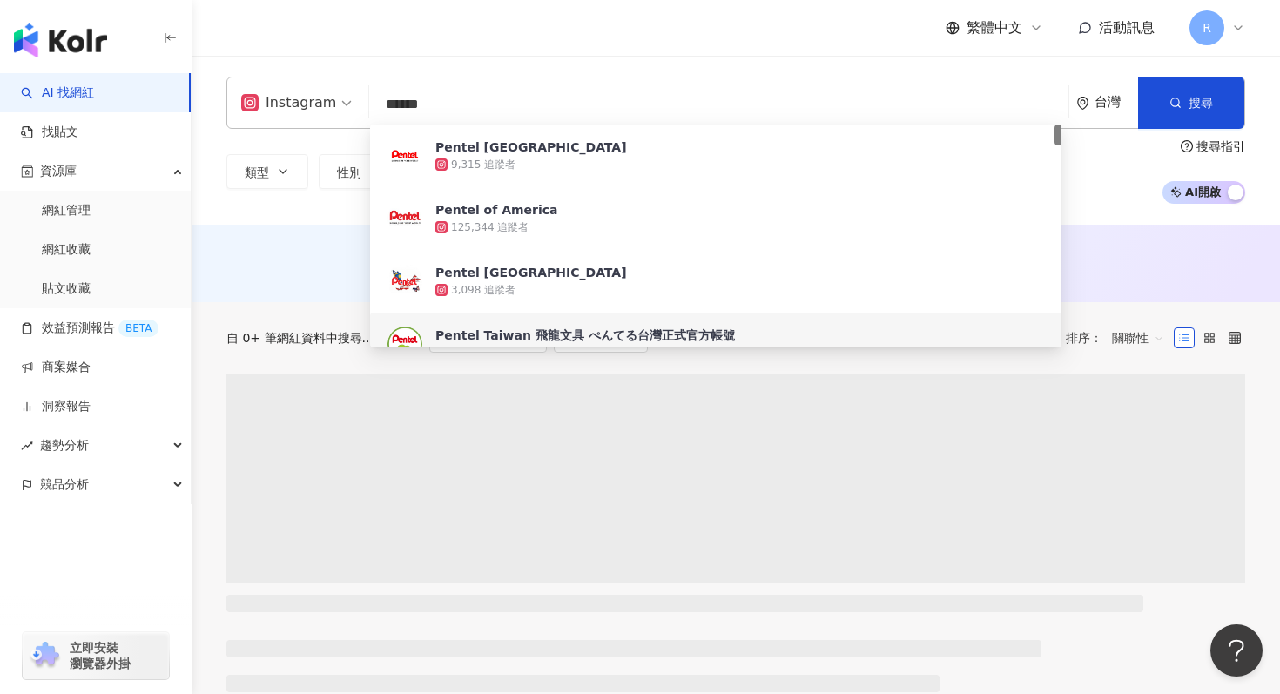
type input "******"
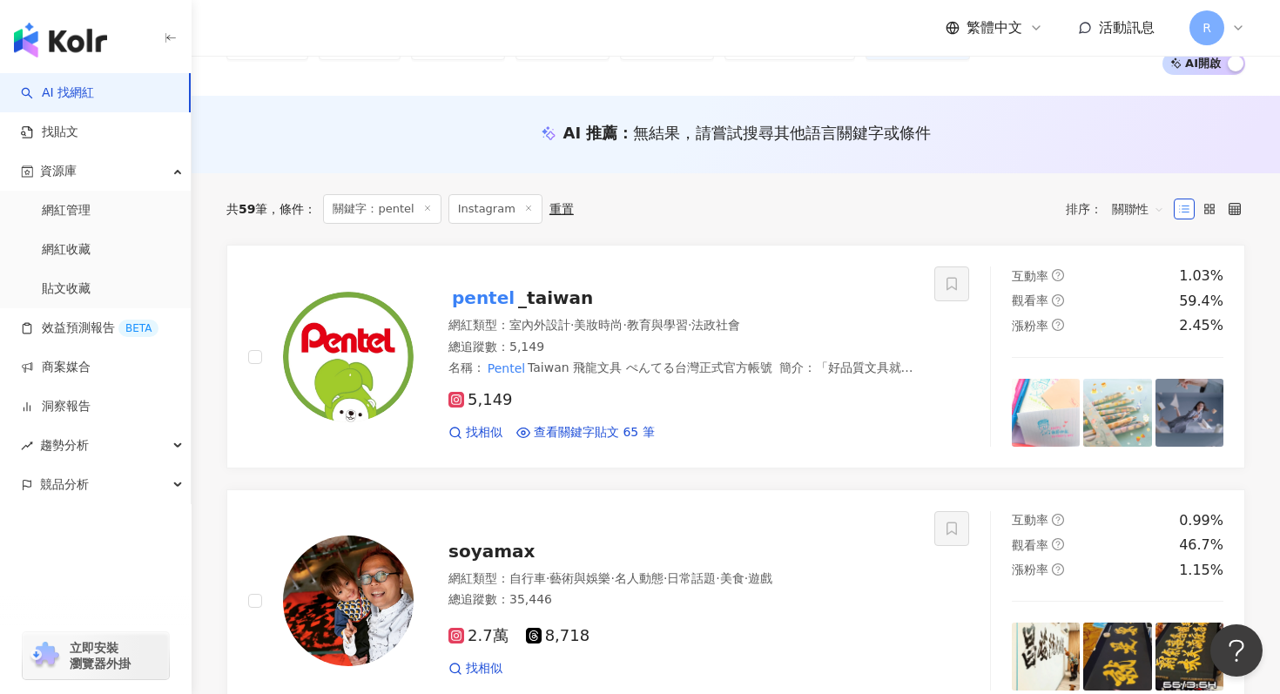
scroll to position [145, 0]
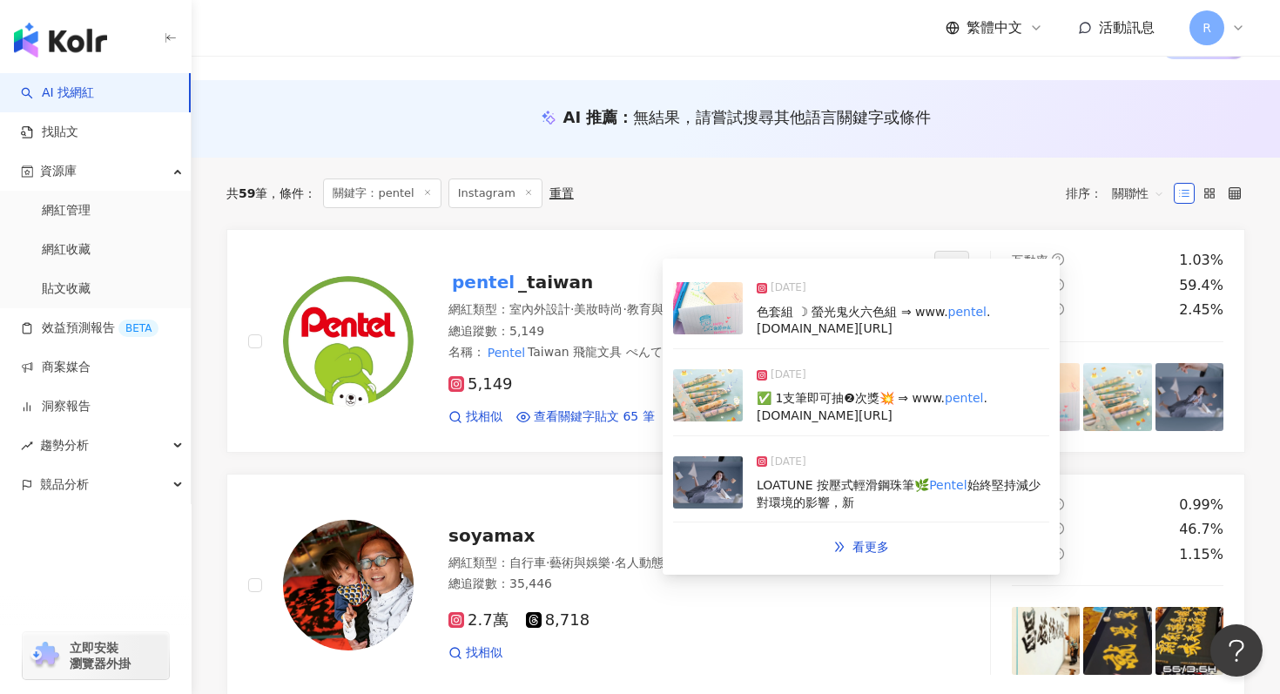
click at [732, 405] on img at bounding box center [708, 395] width 70 height 52
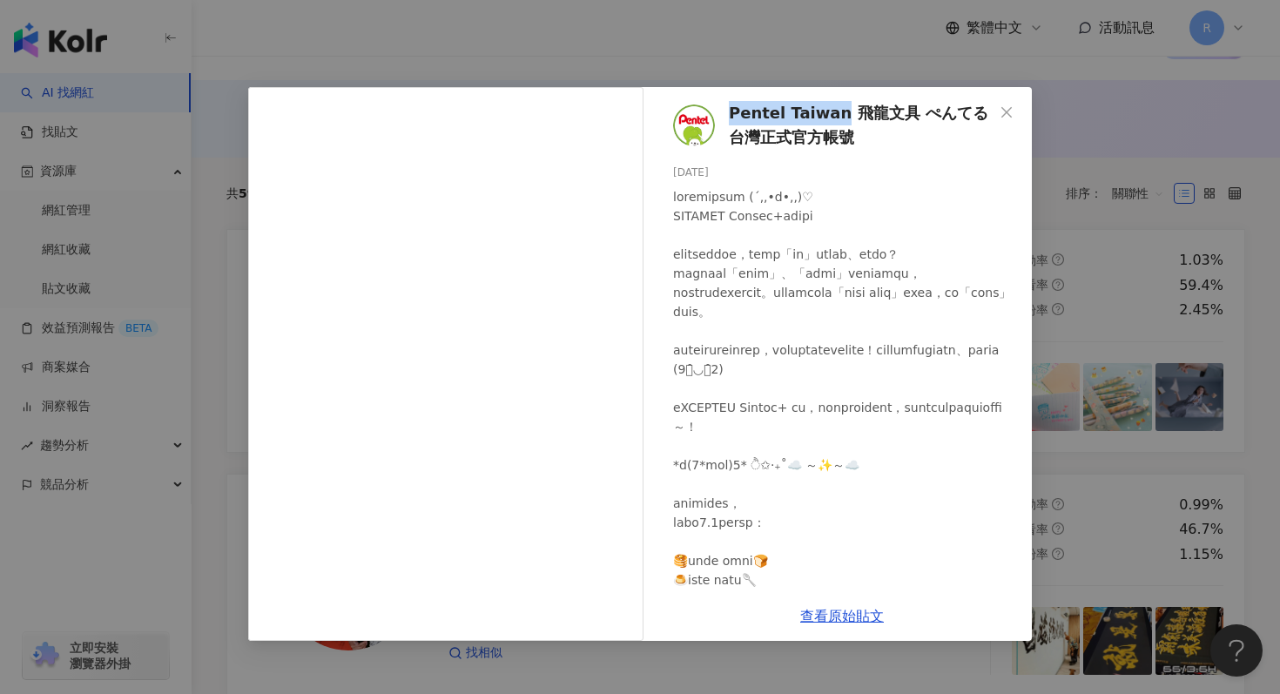
drag, startPoint x: 725, startPoint y: 103, endPoint x: 837, endPoint y: 110, distance: 112.5
click at [837, 110] on div "Pentel Taiwan 飛龍文具 ぺんてる台灣正式官方帳號 [DATE] 隱藏 1" at bounding box center [842, 339] width 380 height 504
copy span "Pentel [GEOGRAPHIC_DATA]"
